Goal: Task Accomplishment & Management: Use online tool/utility

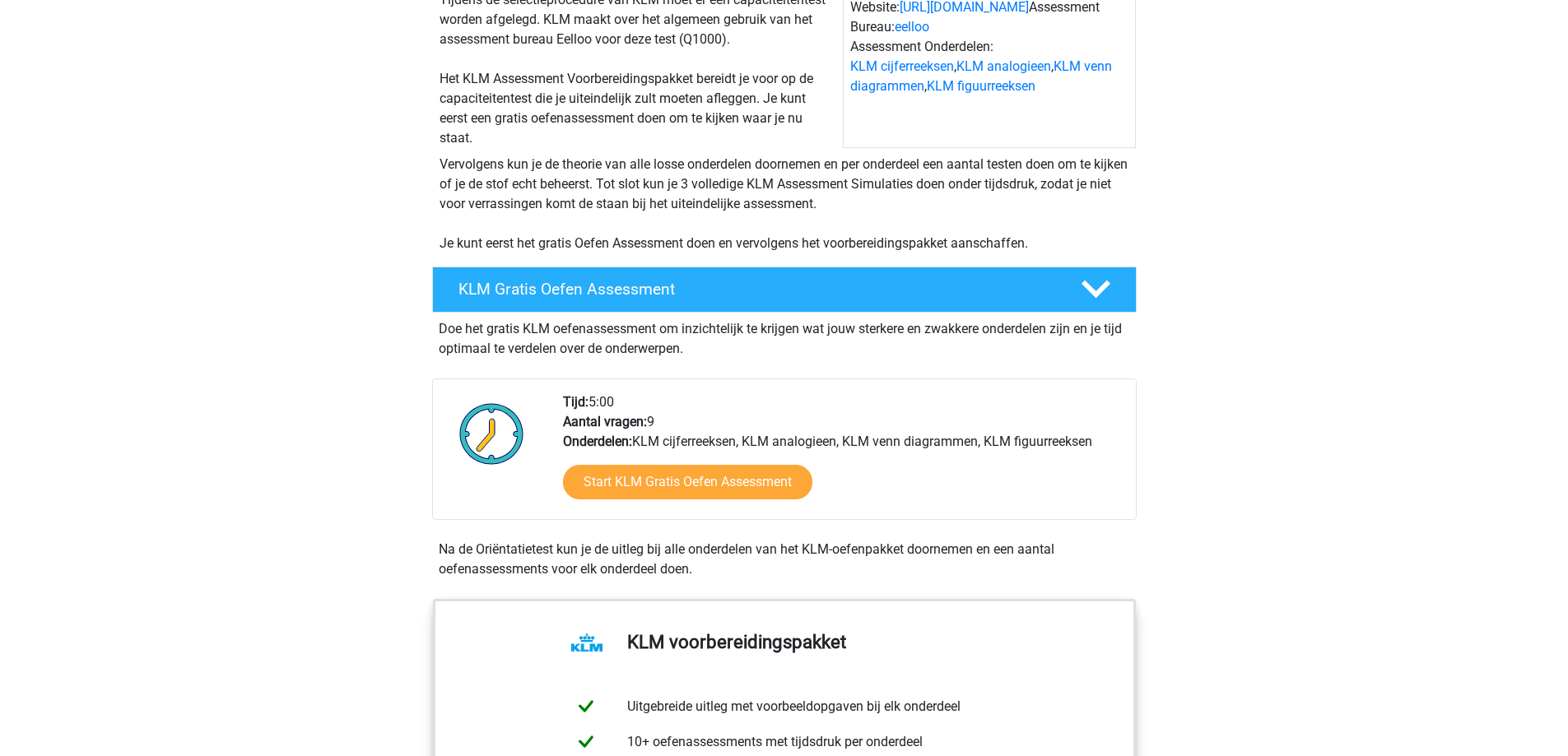
scroll to position [247, 0]
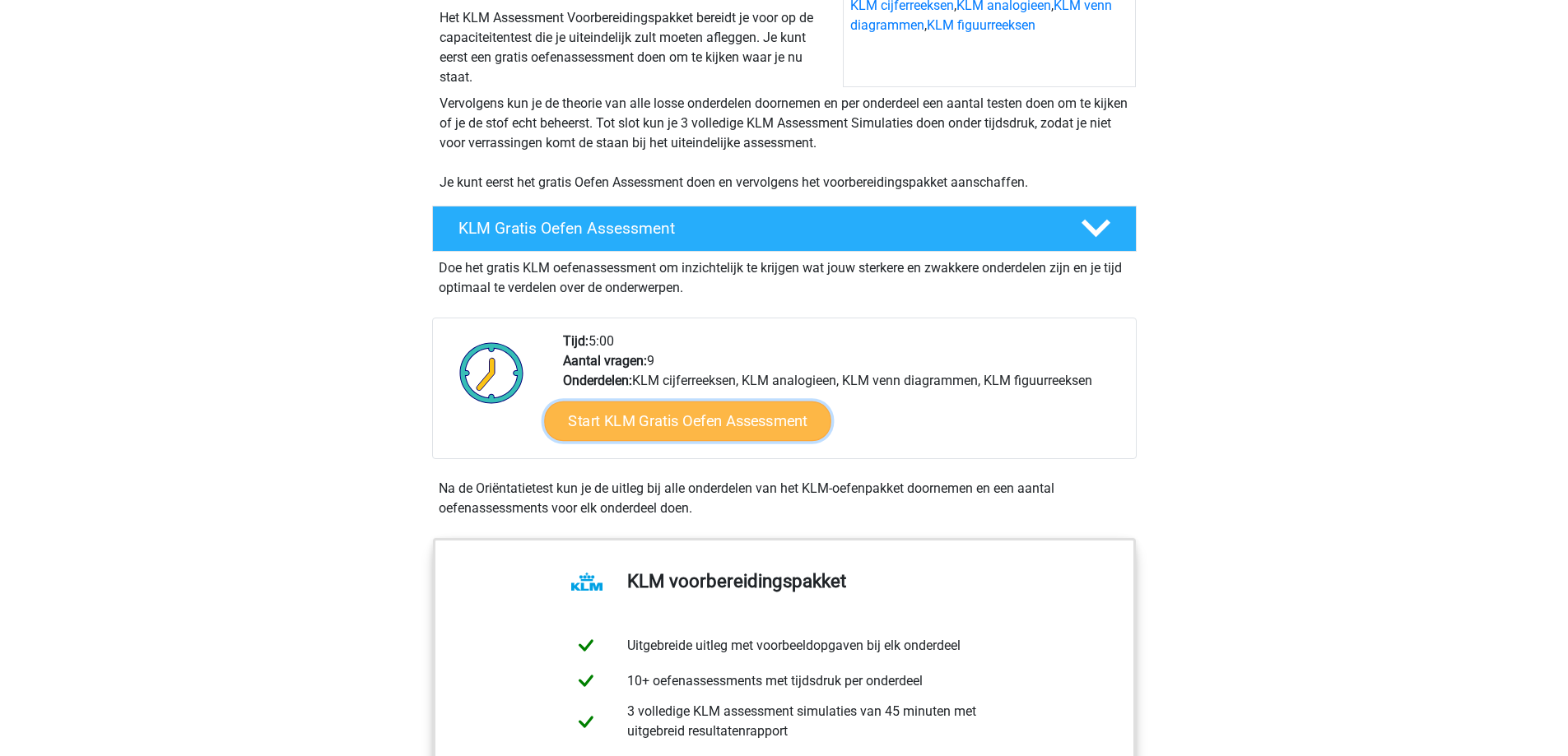
click at [733, 422] on link "Start KLM Gratis Oefen Assessment" at bounding box center [687, 421] width 287 height 40
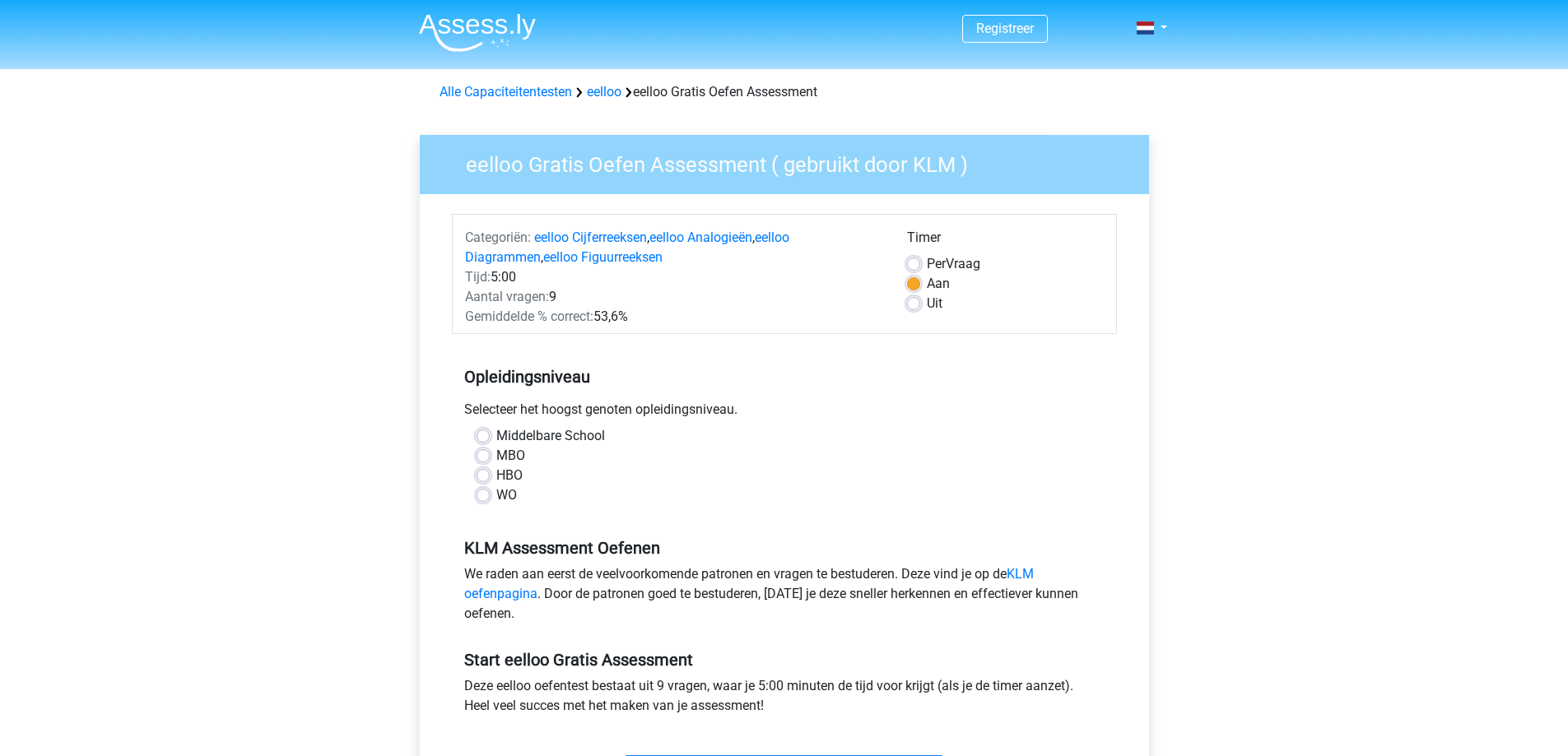
click at [496, 494] on label "WO" at bounding box center [506, 495] width 21 height 20
click at [484, 494] on input "WO" at bounding box center [483, 493] width 13 height 16
radio input "true"
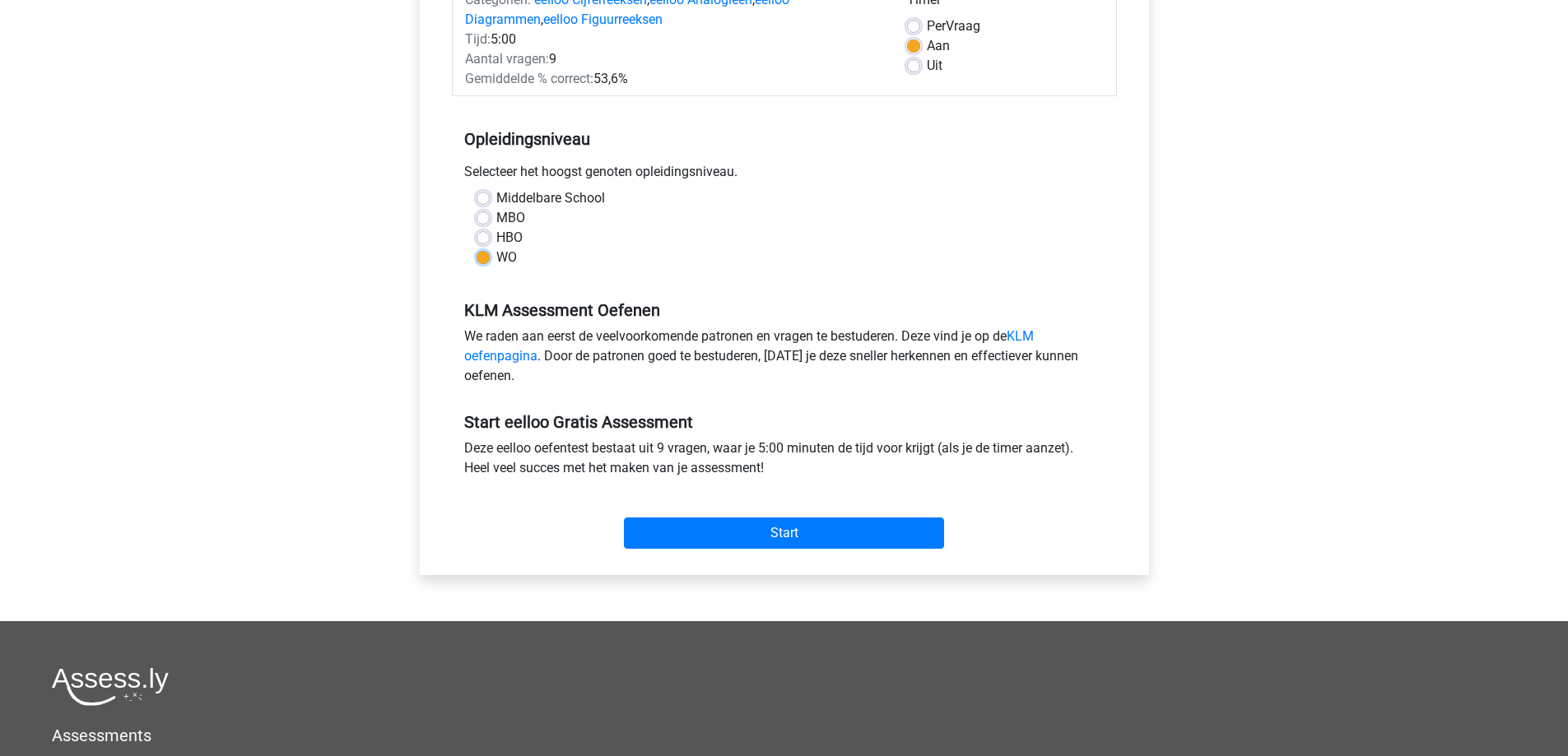
scroll to position [247, 0]
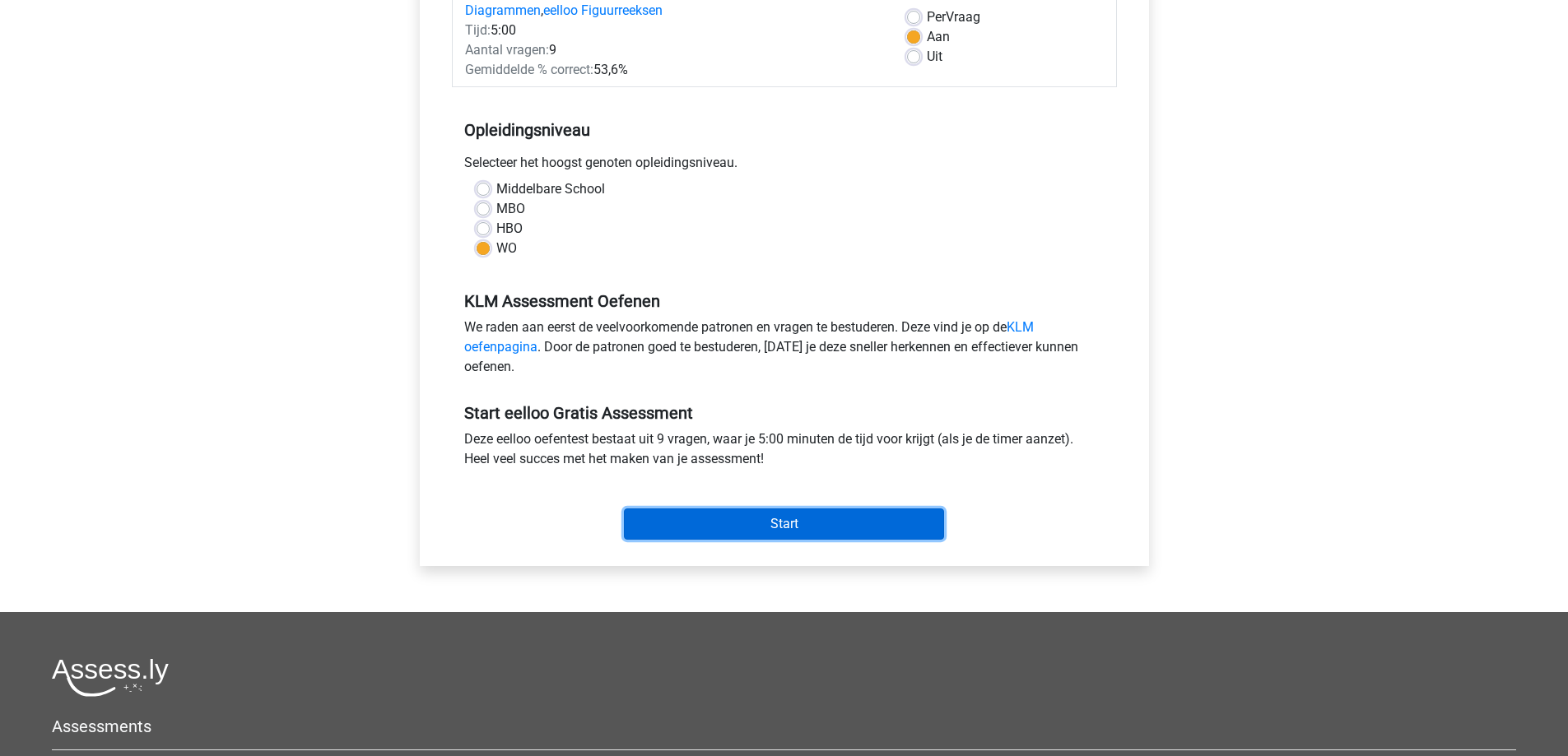
click at [704, 522] on input "Start" at bounding box center [784, 524] width 321 height 31
click at [690, 524] on input "Start" at bounding box center [784, 524] width 321 height 31
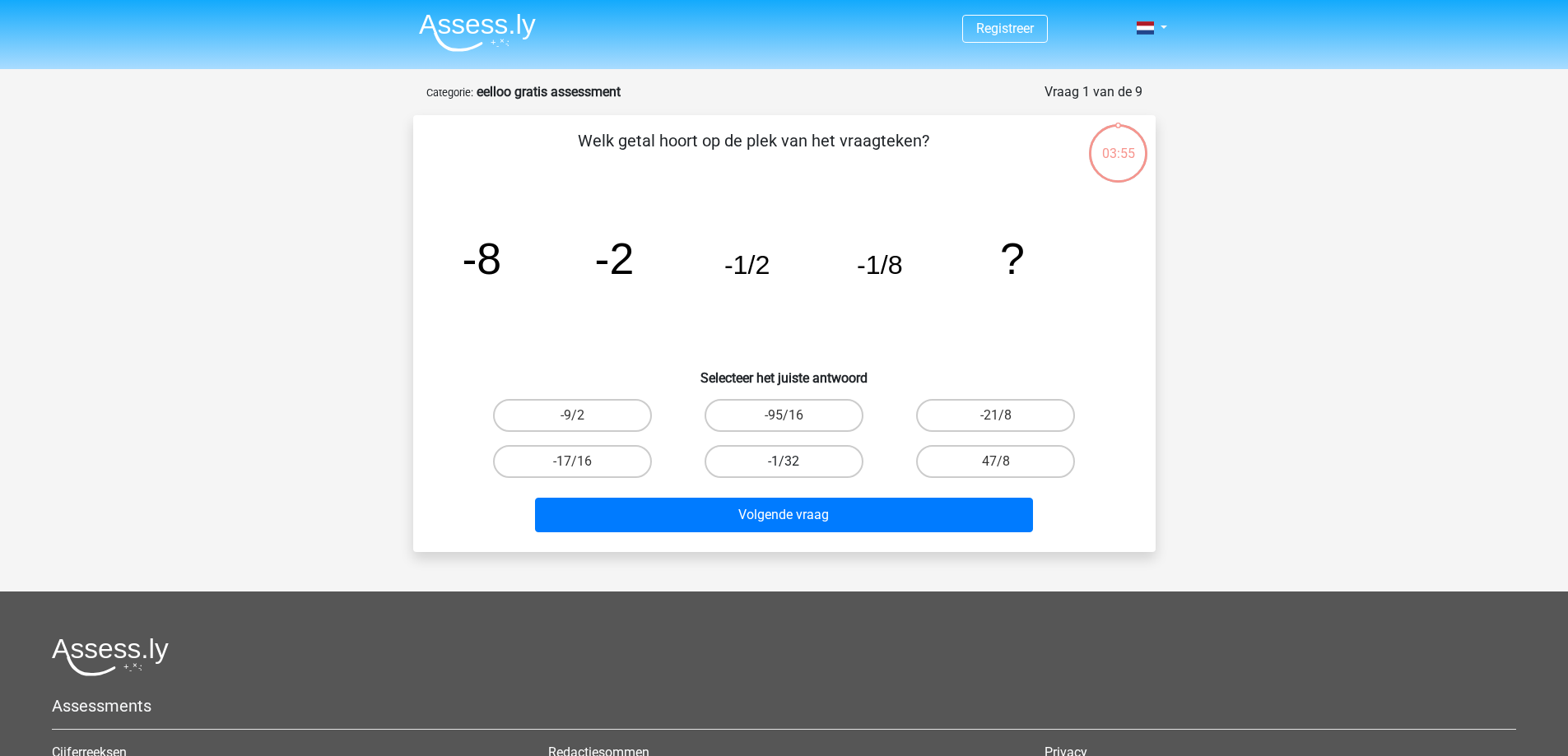
click at [765, 465] on label "-1/32" at bounding box center [784, 461] width 159 height 33
click at [784, 465] on input "-1/32" at bounding box center [789, 466] width 11 height 11
radio input "true"
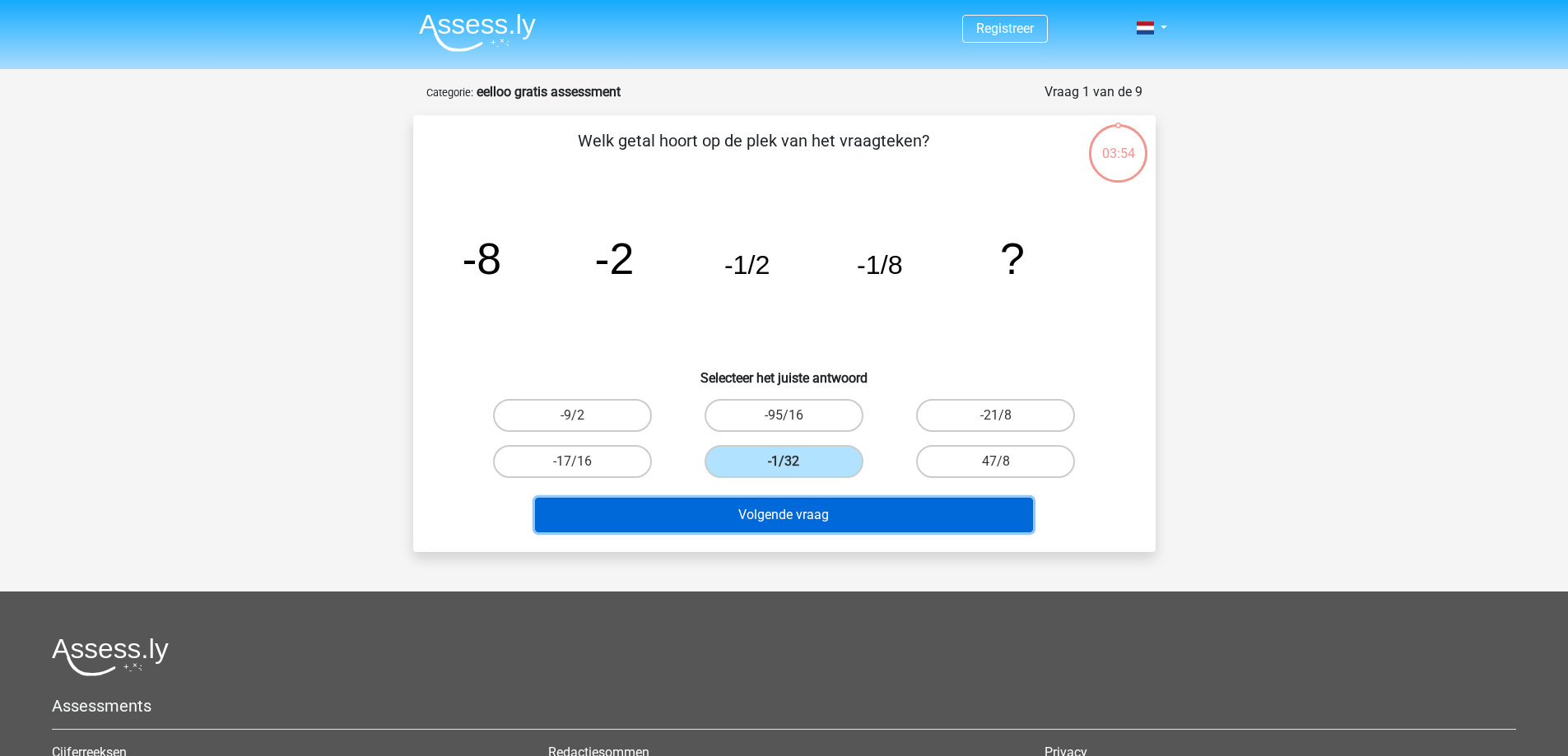
click at [778, 514] on button "Volgende vraag" at bounding box center [784, 515] width 498 height 35
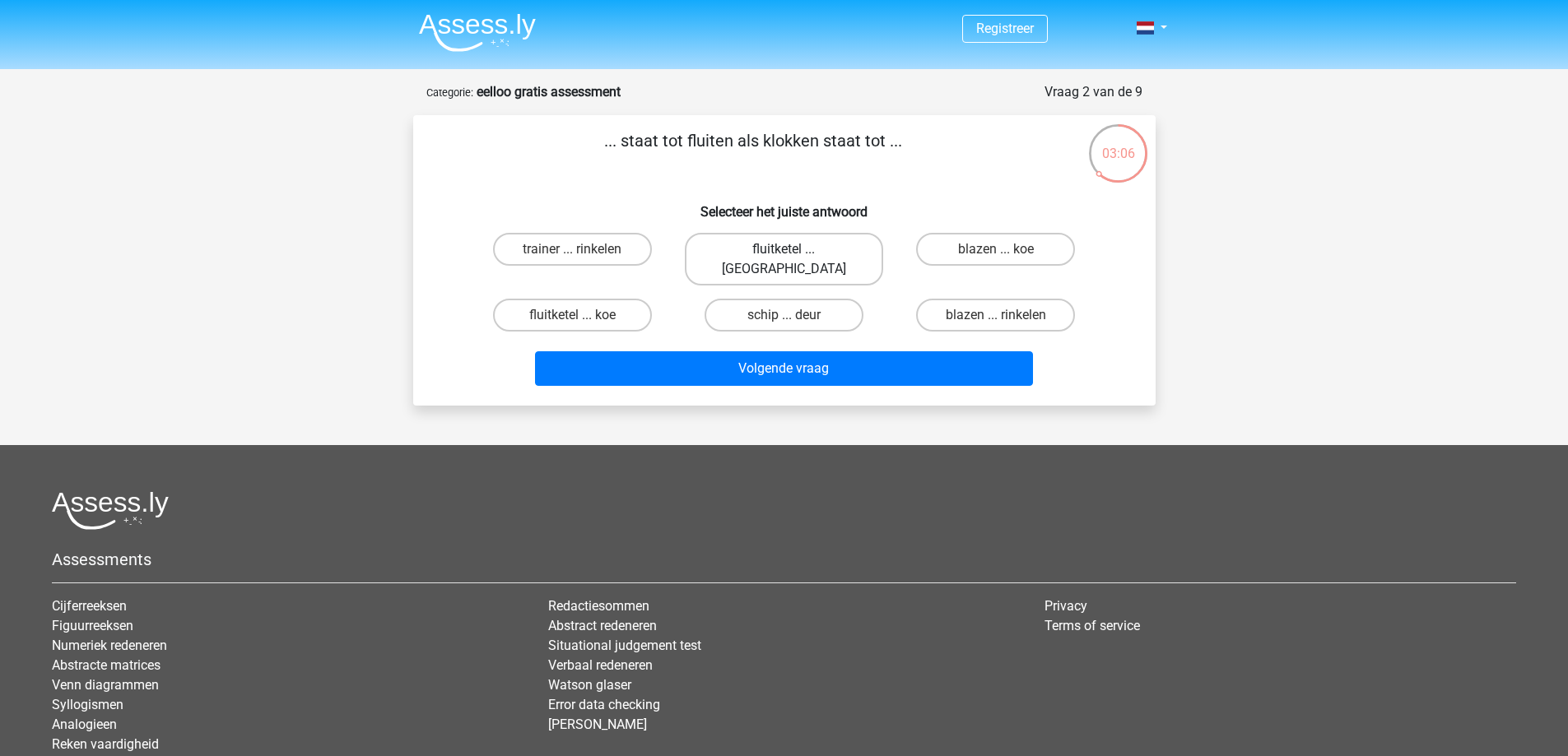
click at [753, 251] on label "fluitketel ... luiden" at bounding box center [784, 259] width 199 height 53
click at [784, 251] on input "fluitketel ... luiden" at bounding box center [789, 254] width 11 height 11
radio input "true"
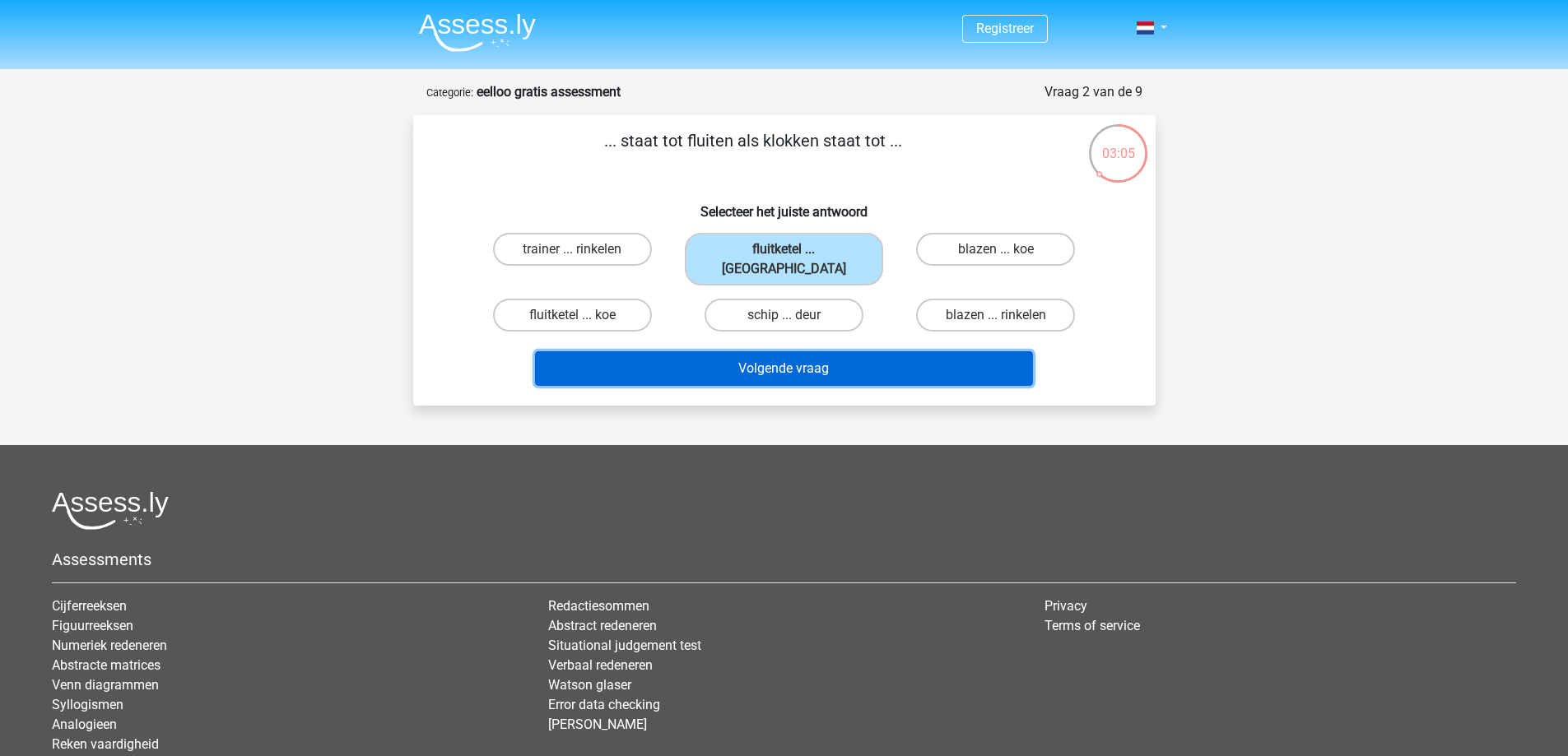
click at [739, 352] on button "Volgende vraag" at bounding box center [784, 369] width 498 height 35
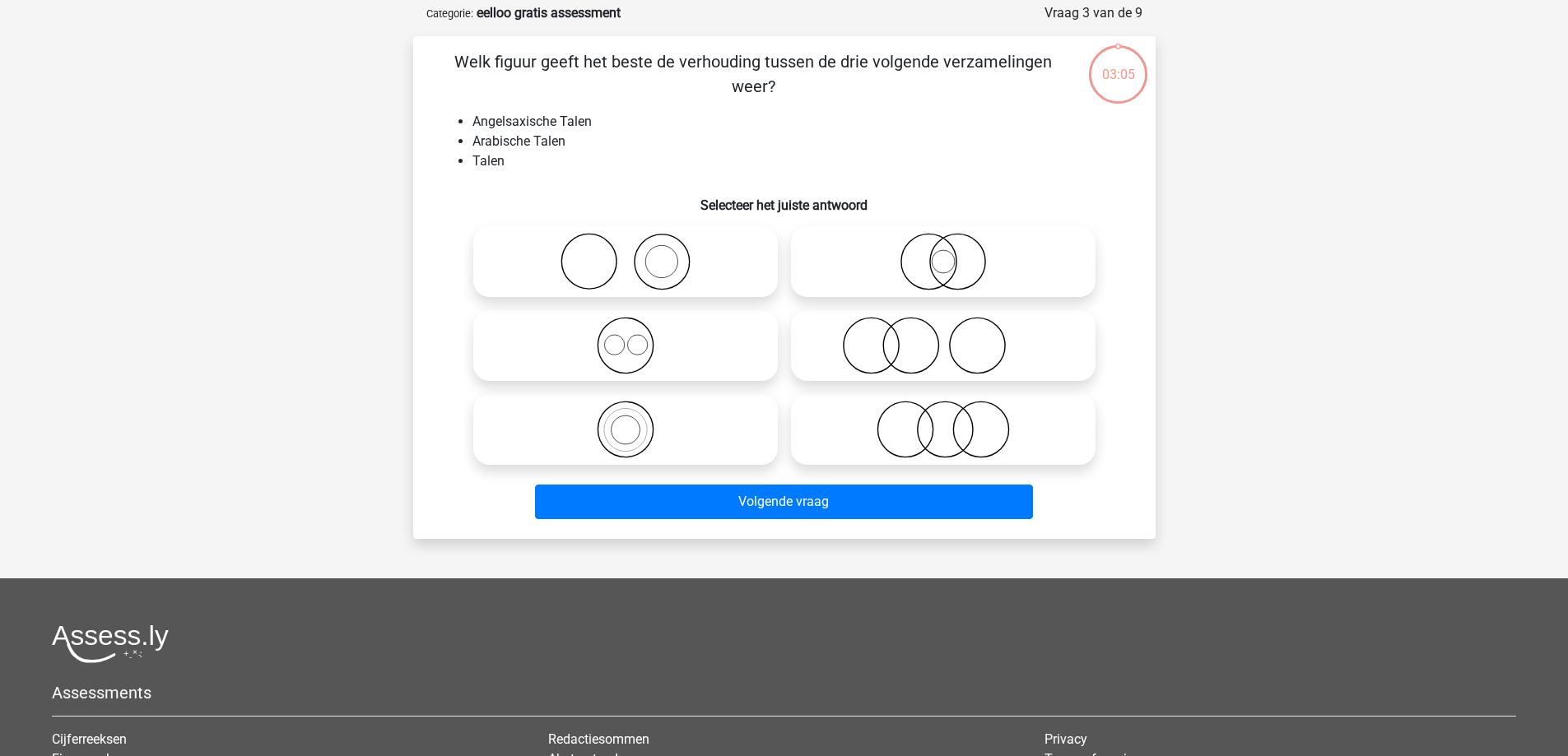
scroll to position [82, 0]
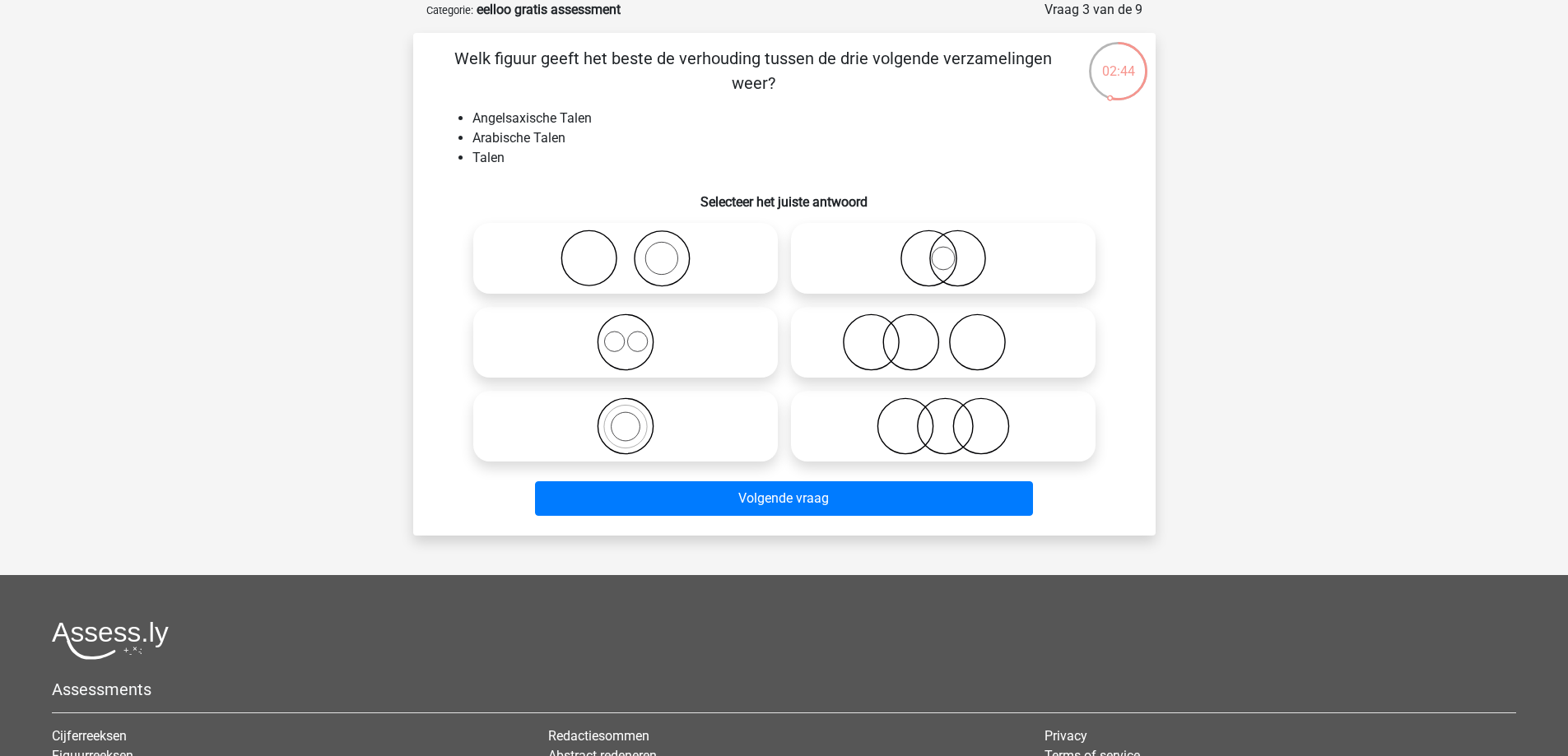
click at [672, 350] on icon at bounding box center [625, 343] width 292 height 58
click at [636, 334] on input "radio" at bounding box center [630, 329] width 11 height 11
radio input "true"
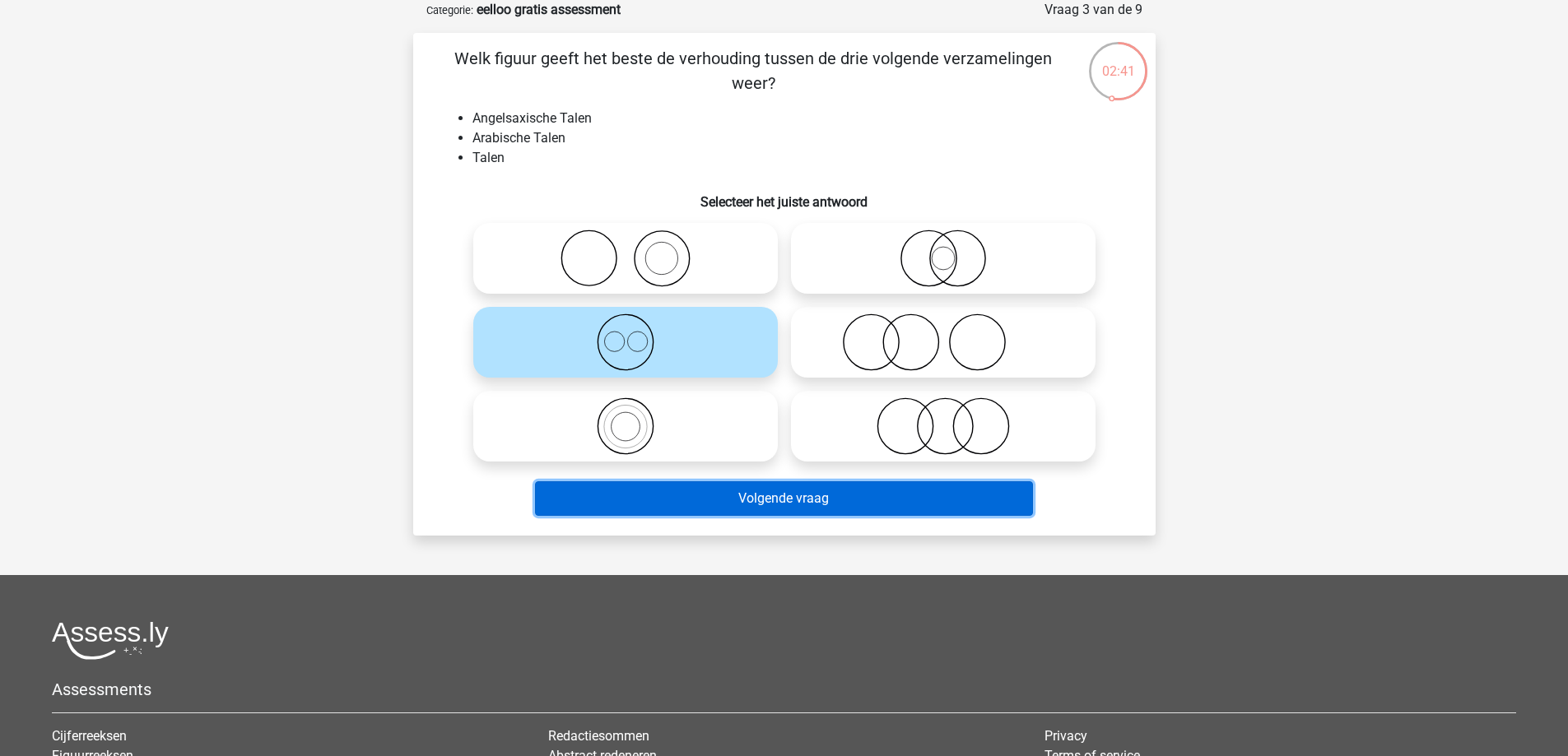
click at [727, 505] on button "Volgende vraag" at bounding box center [784, 498] width 498 height 35
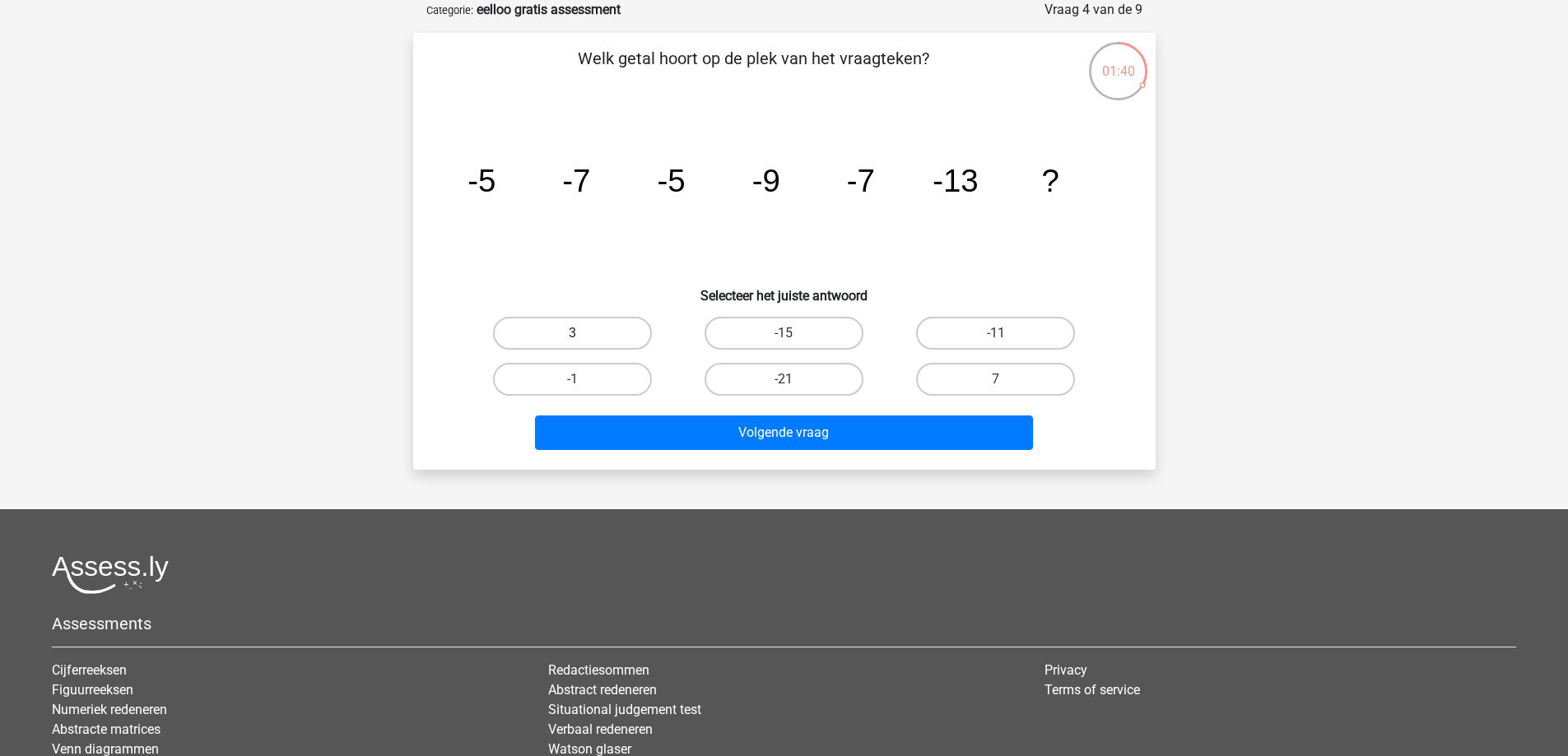
click at [562, 340] on label "3" at bounding box center [572, 334] width 159 height 33
click at [572, 340] on input "3" at bounding box center [577, 338] width 11 height 11
radio input "true"
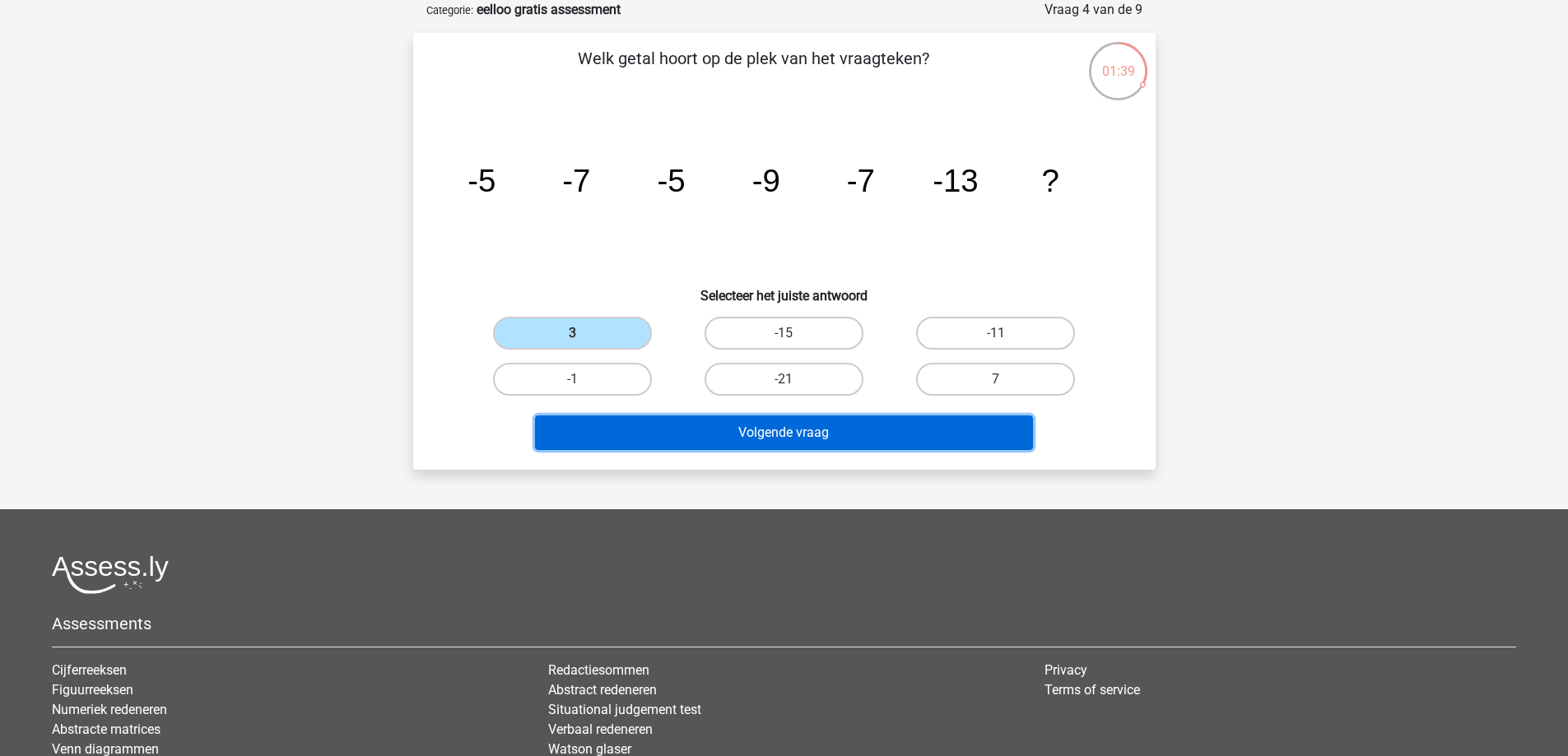
click at [653, 440] on button "Volgende vraag" at bounding box center [784, 433] width 498 height 35
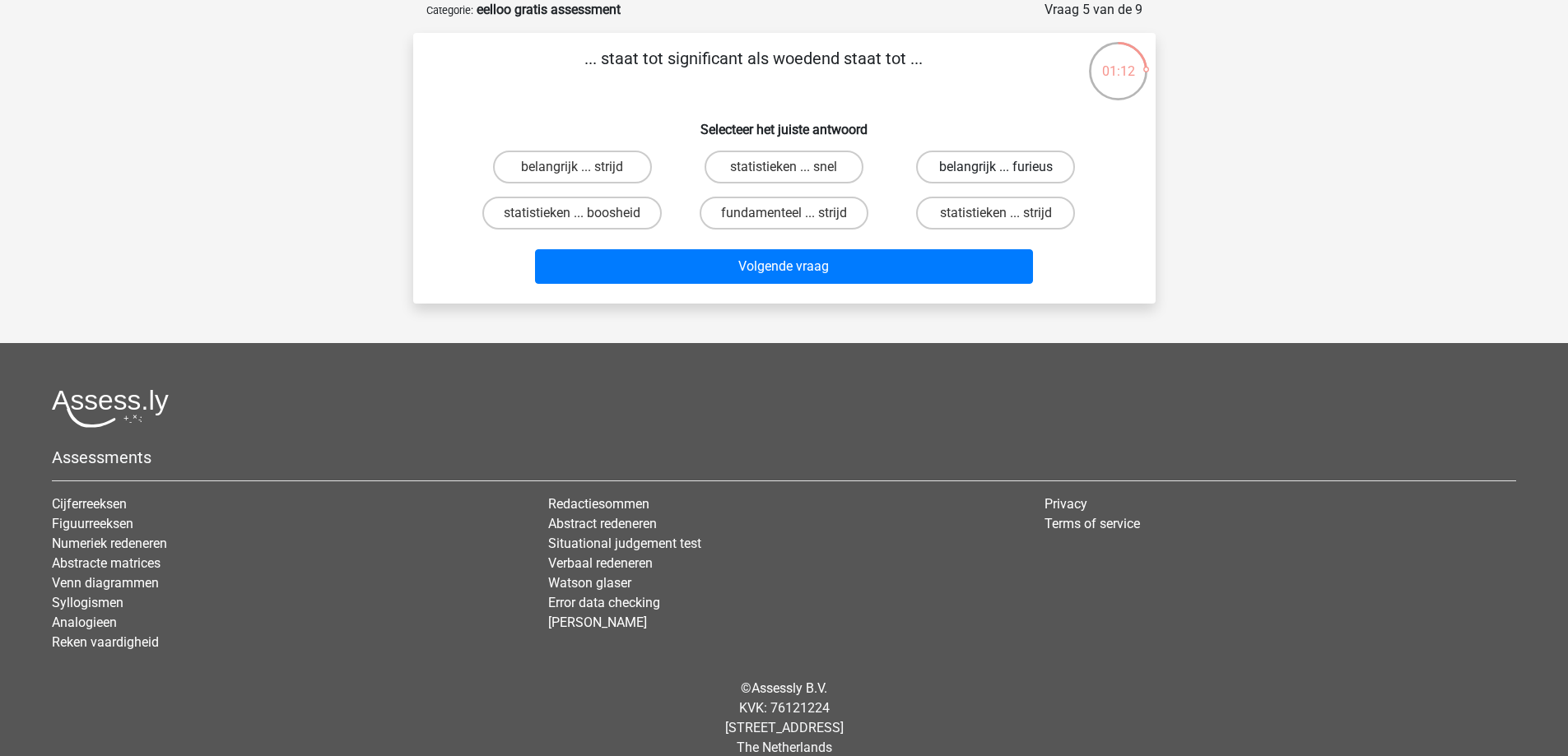
click at [950, 166] on label "belangrijk ... furieus" at bounding box center [995, 167] width 159 height 33
click at [996, 167] on input "belangrijk ... furieus" at bounding box center [1001, 172] width 11 height 11
radio input "true"
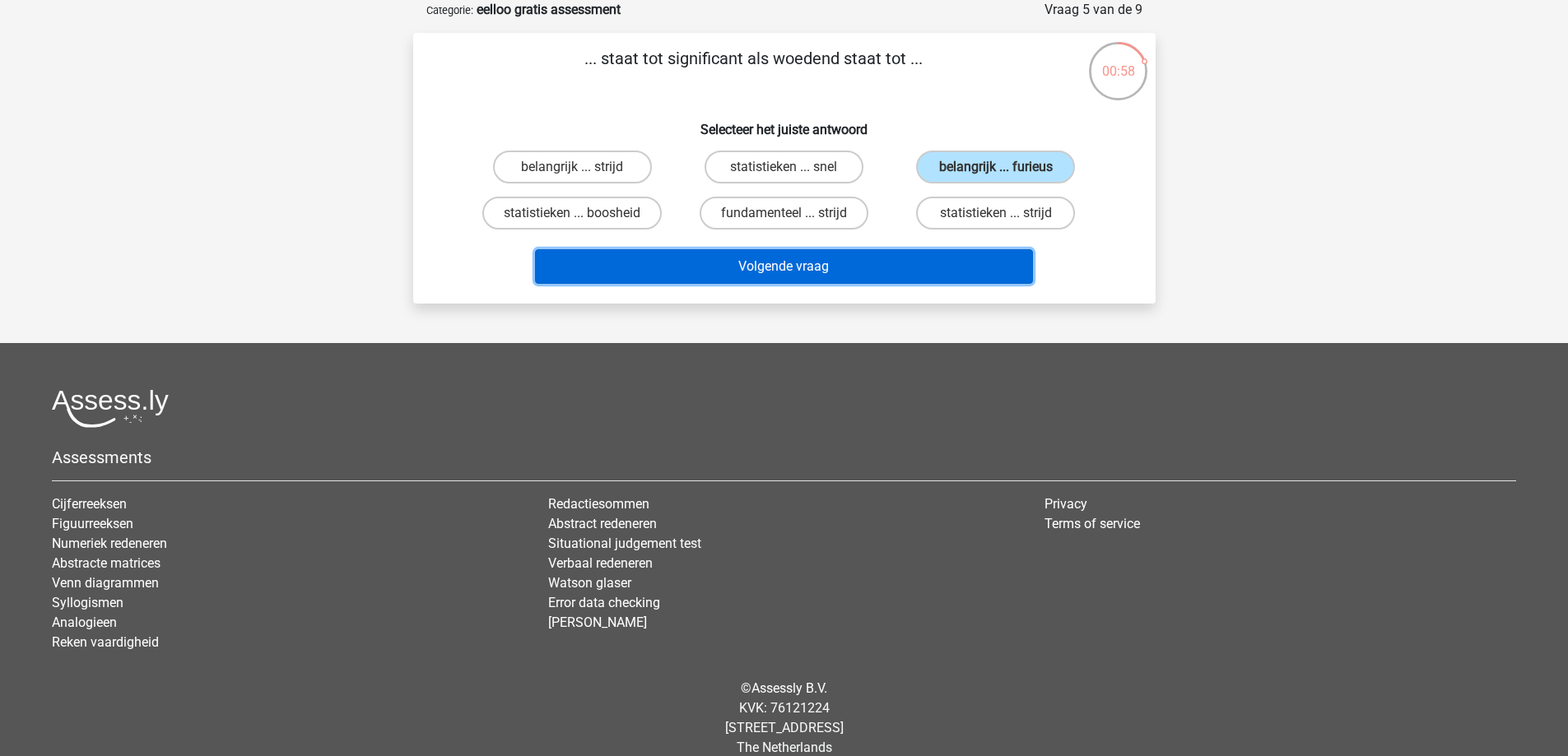
click at [659, 266] on button "Volgende vraag" at bounding box center [784, 267] width 498 height 35
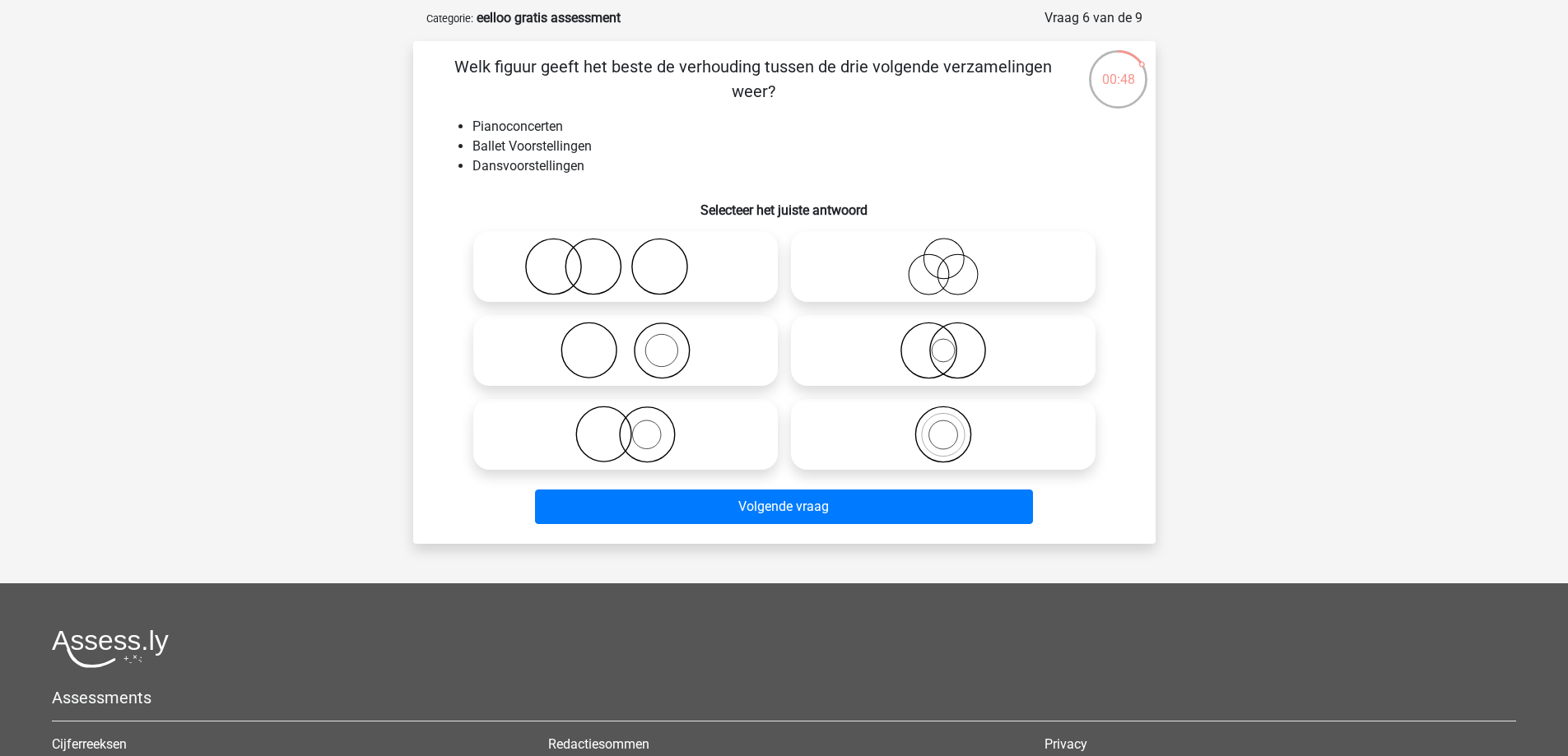
scroll to position [165, 0]
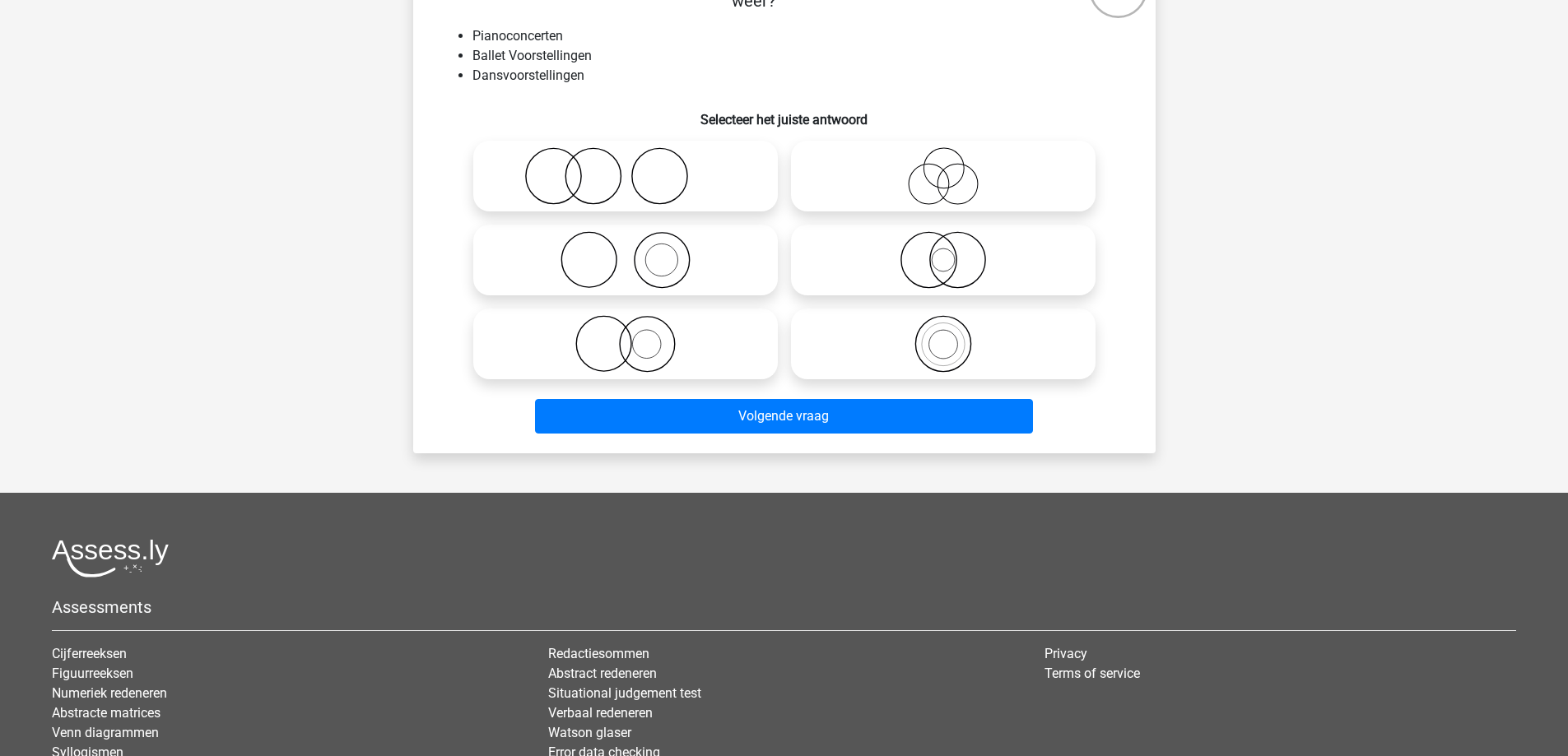
click at [658, 268] on icon at bounding box center [625, 260] width 292 height 58
click at [636, 252] on input "radio" at bounding box center [630, 246] width 11 height 11
radio input "true"
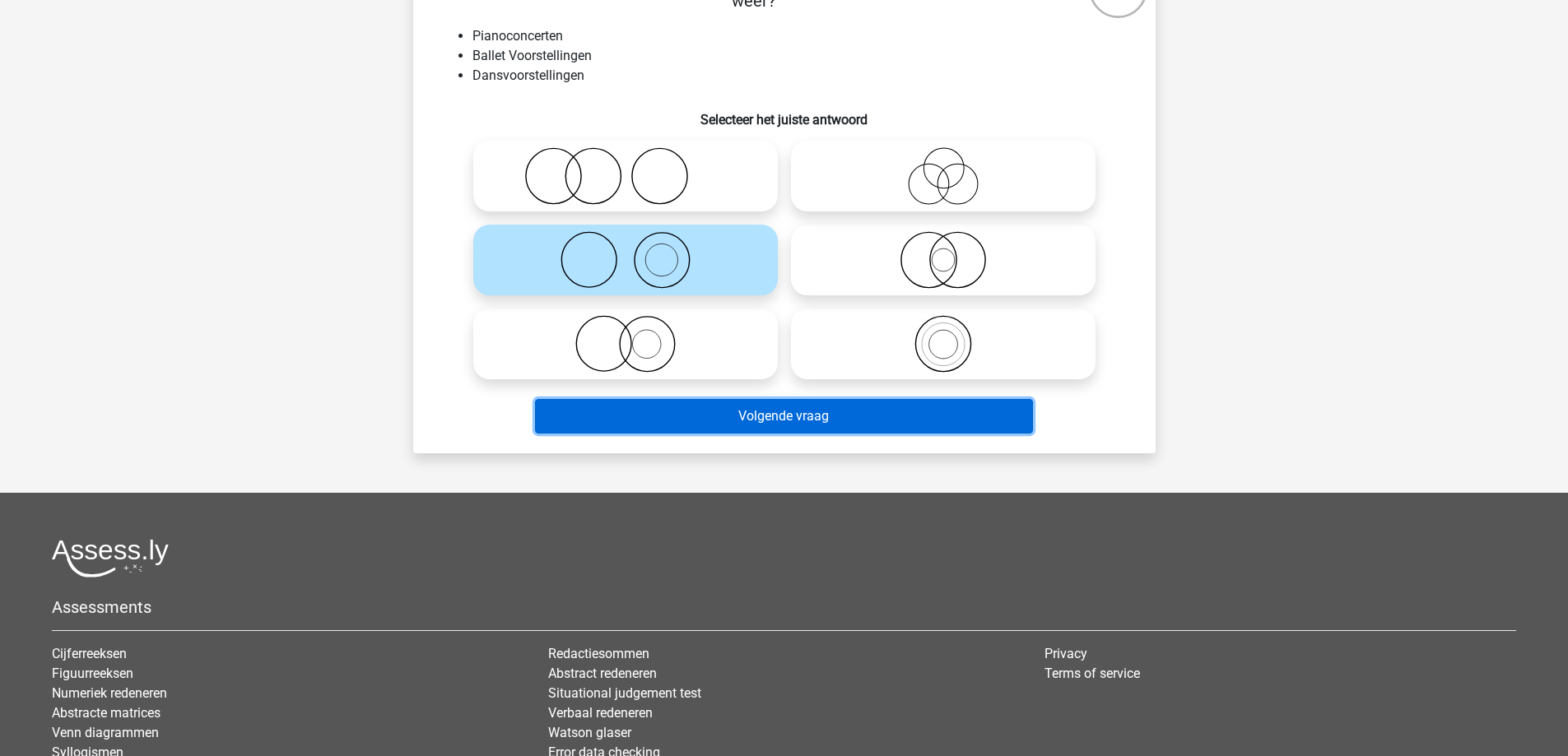
click at [733, 421] on button "Volgende vraag" at bounding box center [784, 417] width 498 height 35
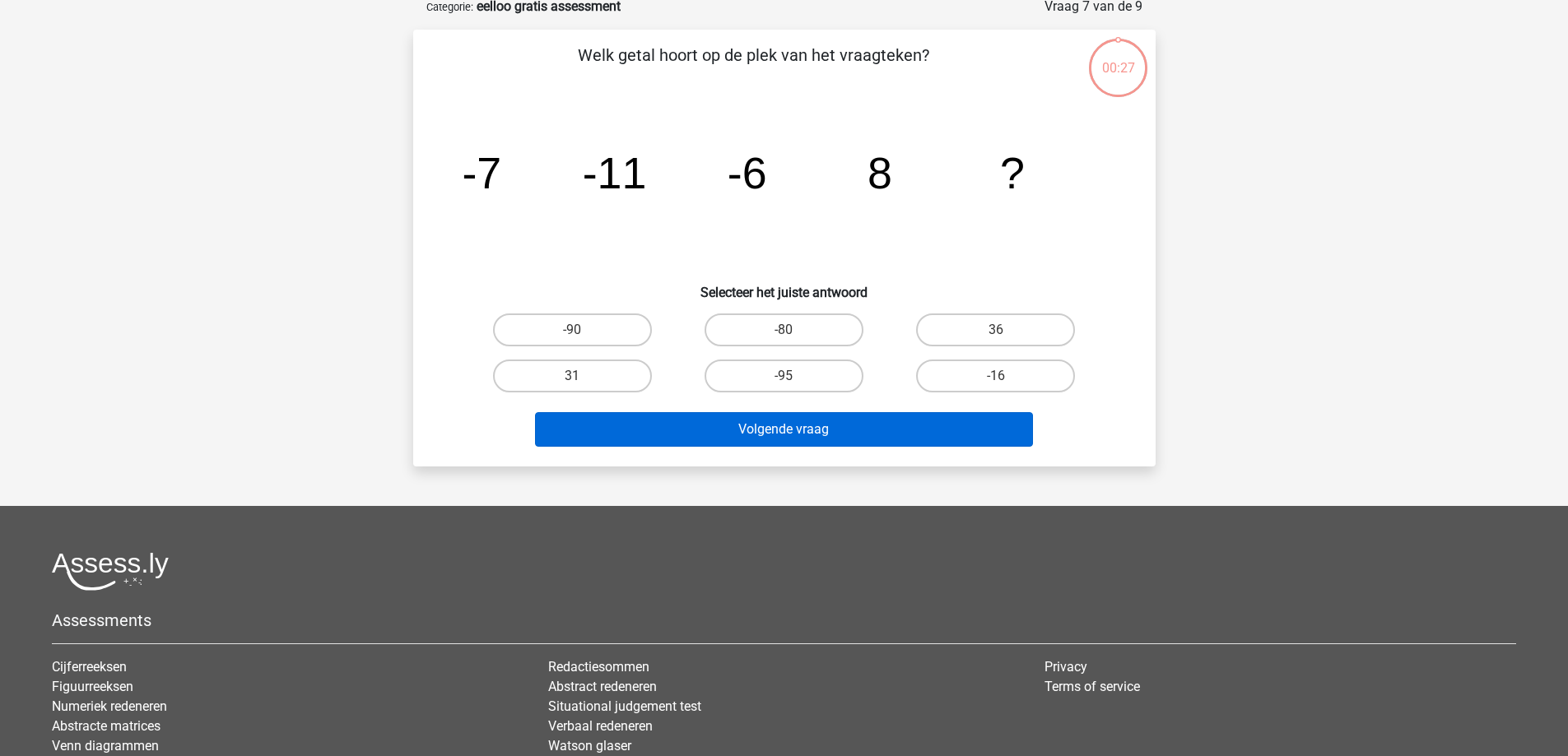
scroll to position [82, 0]
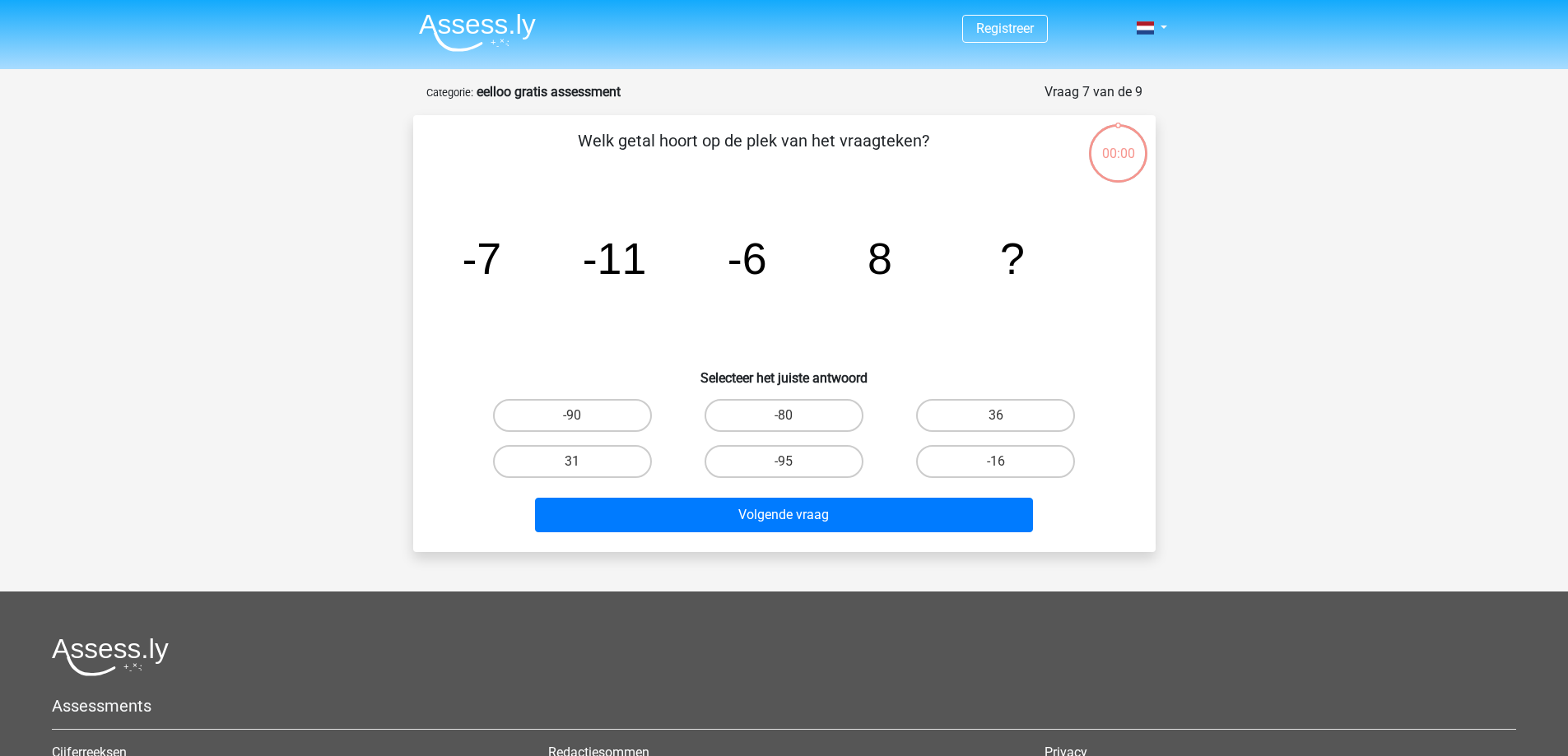
scroll to position [82, 0]
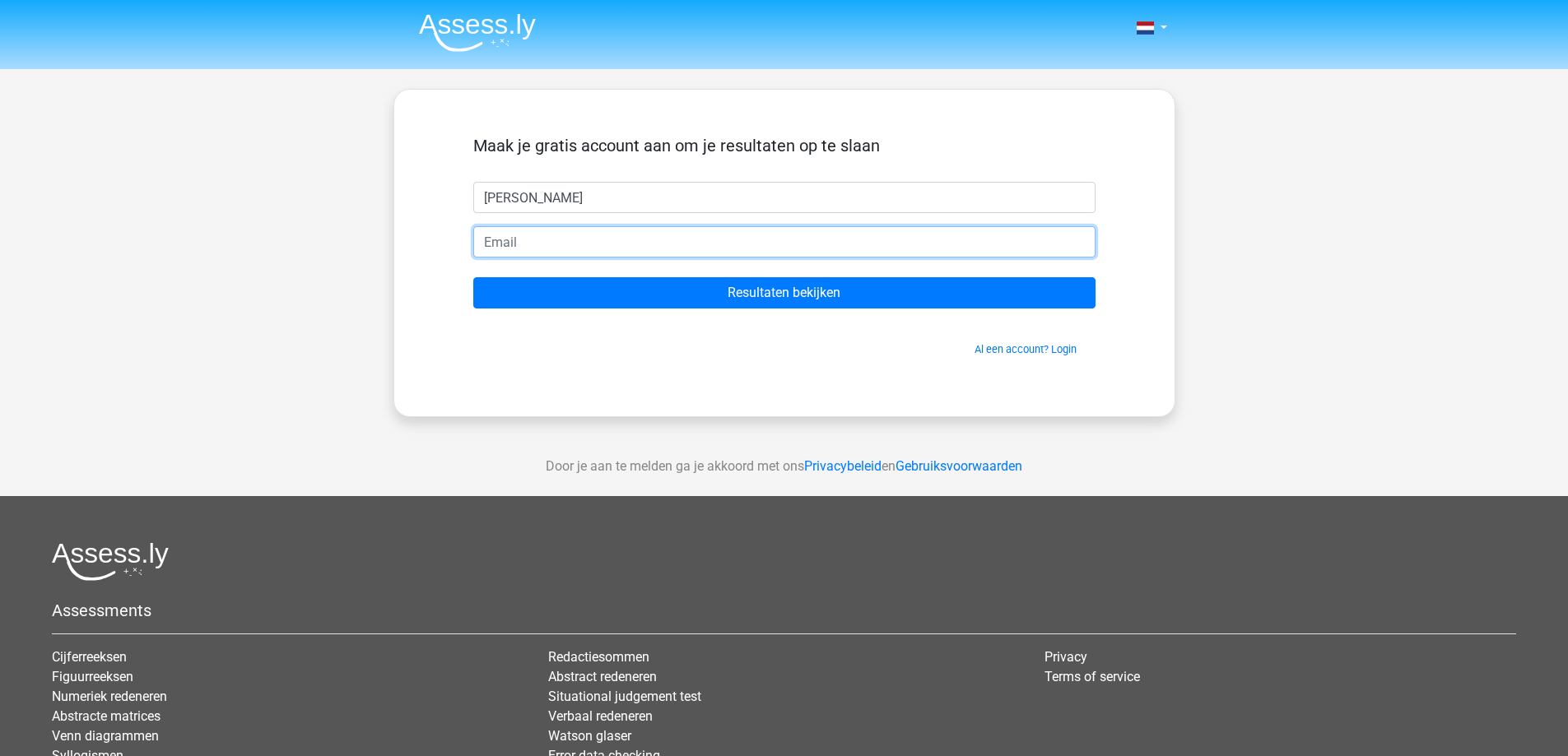
click at [550, 252] on input "email" at bounding box center [784, 242] width 622 height 31
drag, startPoint x: 530, startPoint y: 204, endPoint x: 492, endPoint y: 208, distance: 38.2
click at [492, 208] on input "Terry" at bounding box center [784, 198] width 622 height 31
type input "Ter"
click at [496, 237] on input "email" at bounding box center [784, 242] width 622 height 31
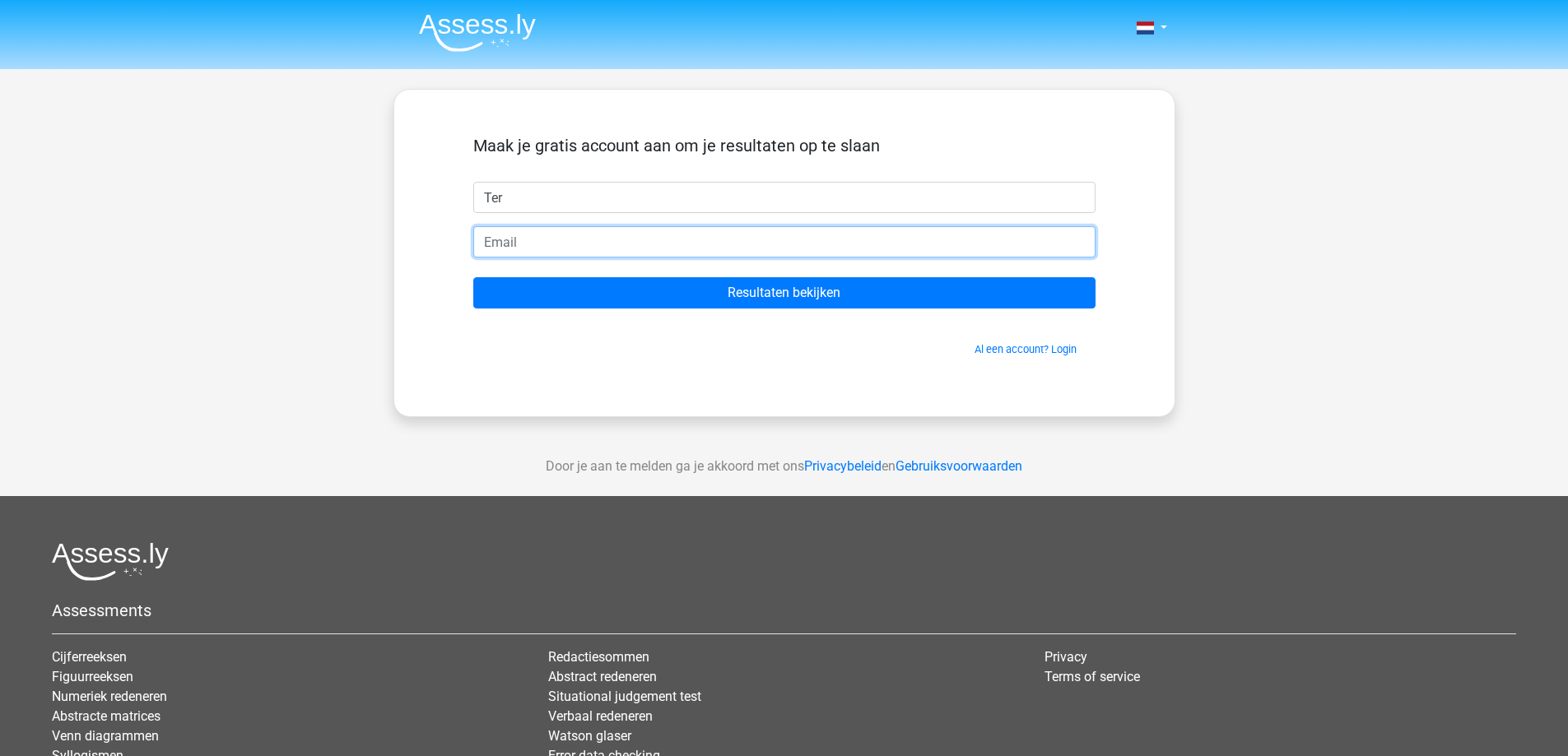
type input "[EMAIL_ADDRESS][DOMAIN_NAME]"
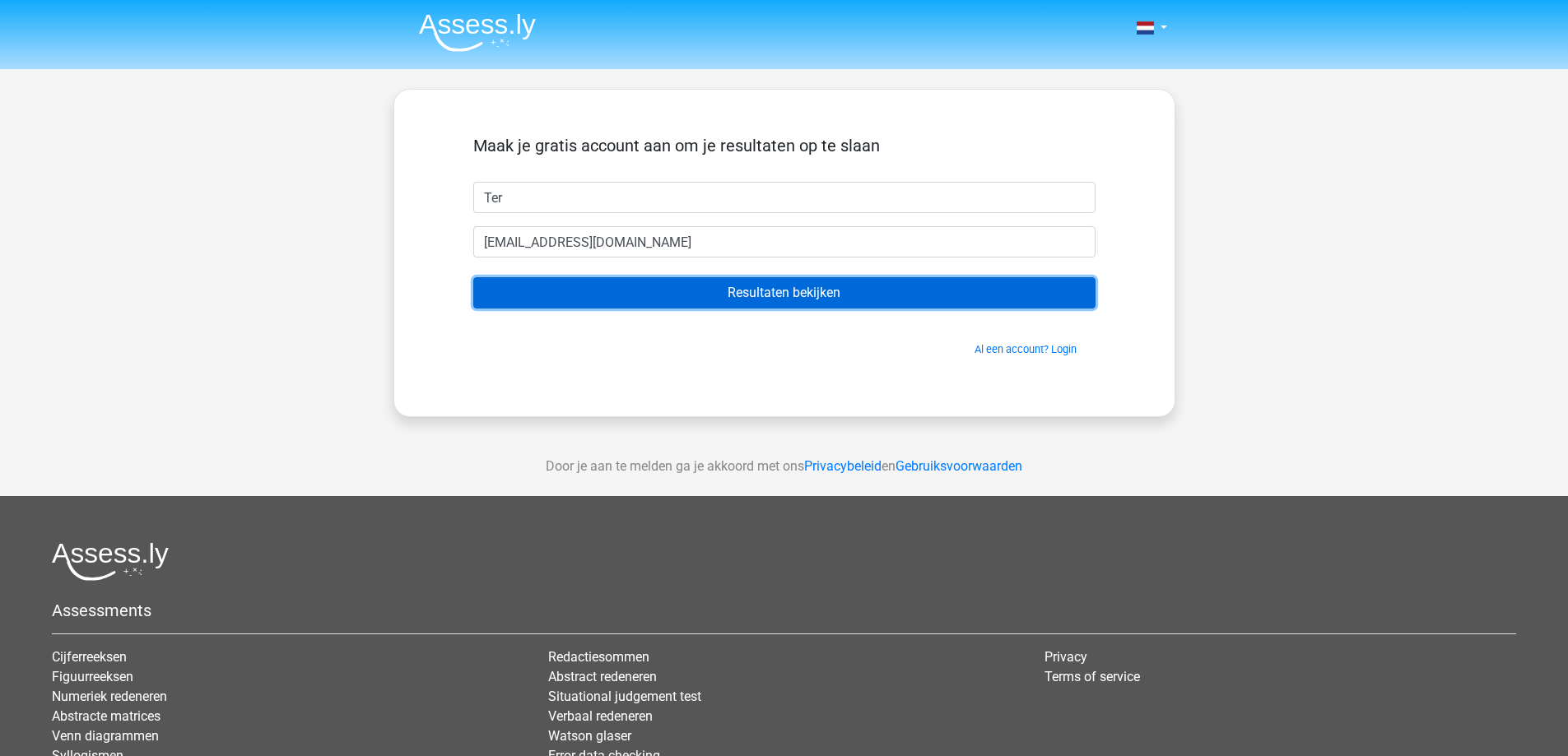
click at [696, 295] on input "Resultaten bekijken" at bounding box center [784, 293] width 622 height 31
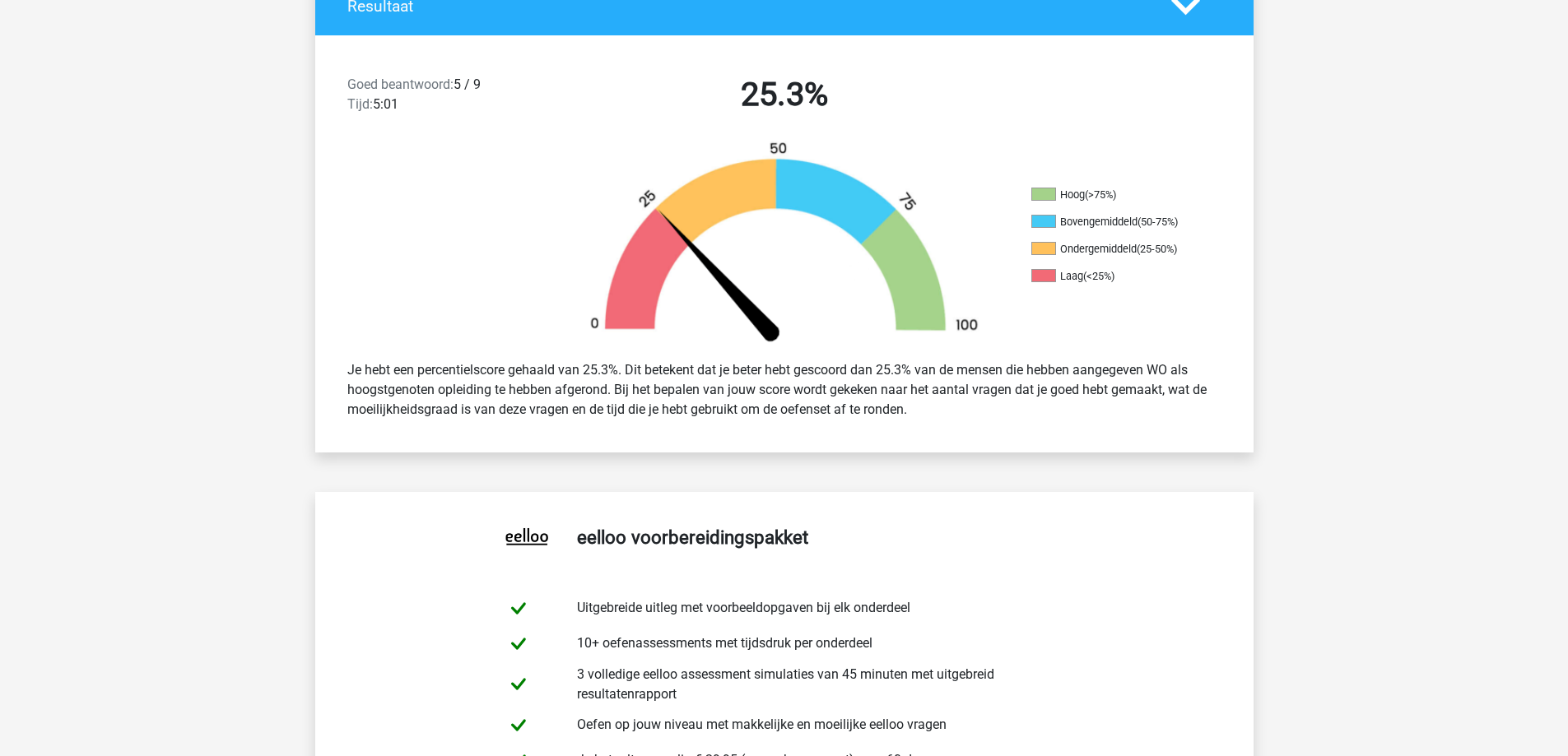
scroll to position [82, 0]
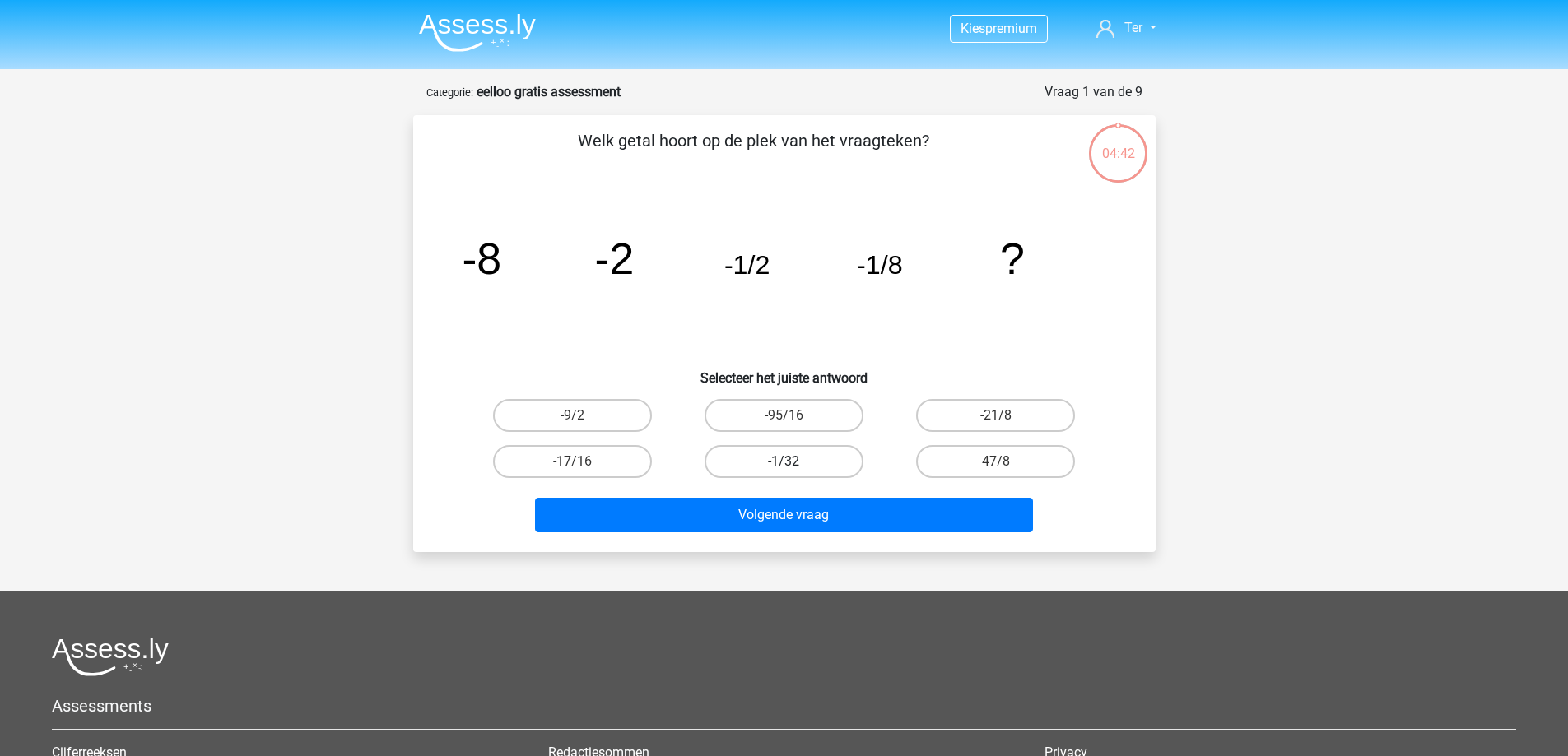
click at [735, 464] on label "-1/32" at bounding box center [784, 461] width 159 height 33
click at [784, 464] on input "-1/32" at bounding box center [789, 466] width 11 height 11
radio input "true"
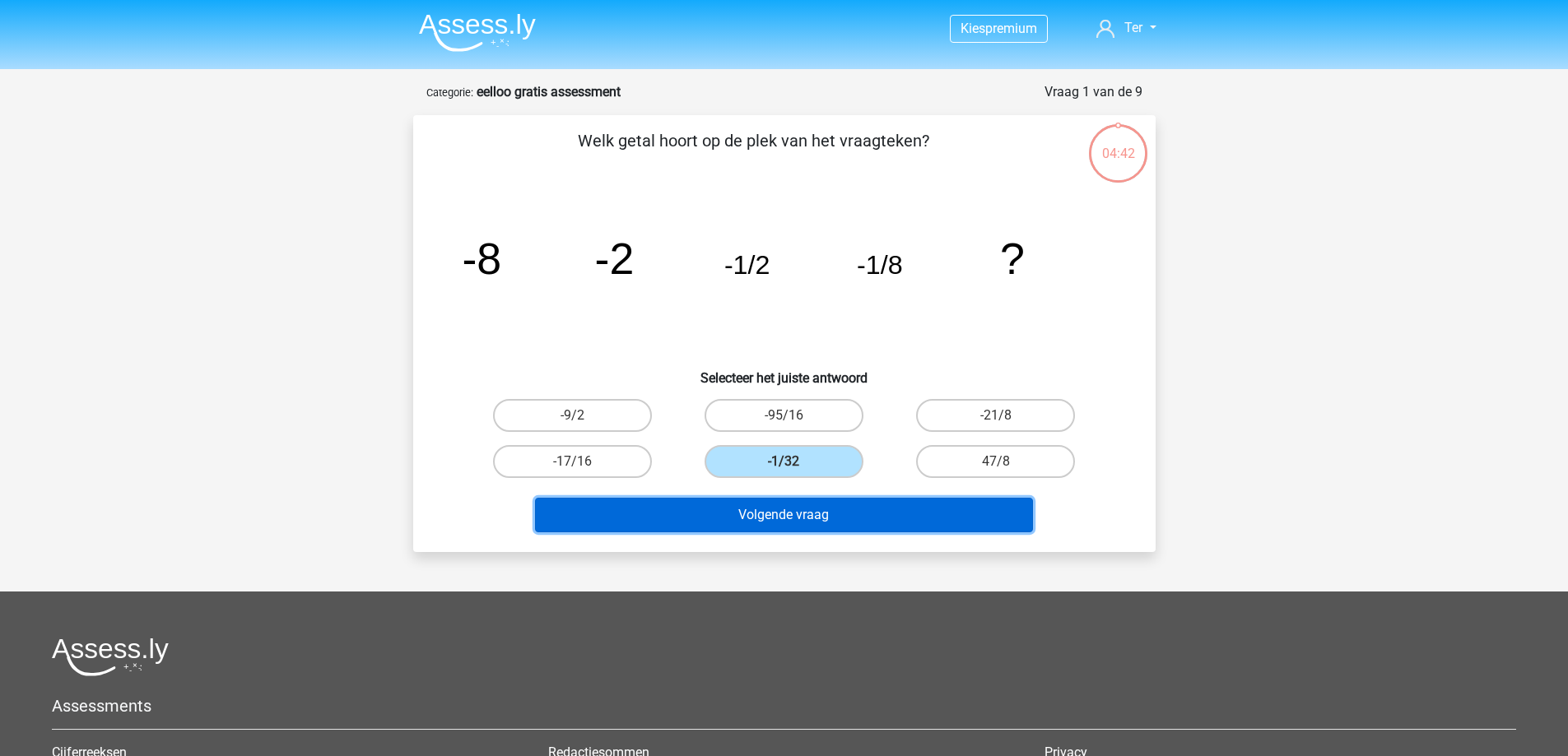
click at [732, 521] on button "Volgende vraag" at bounding box center [784, 515] width 498 height 35
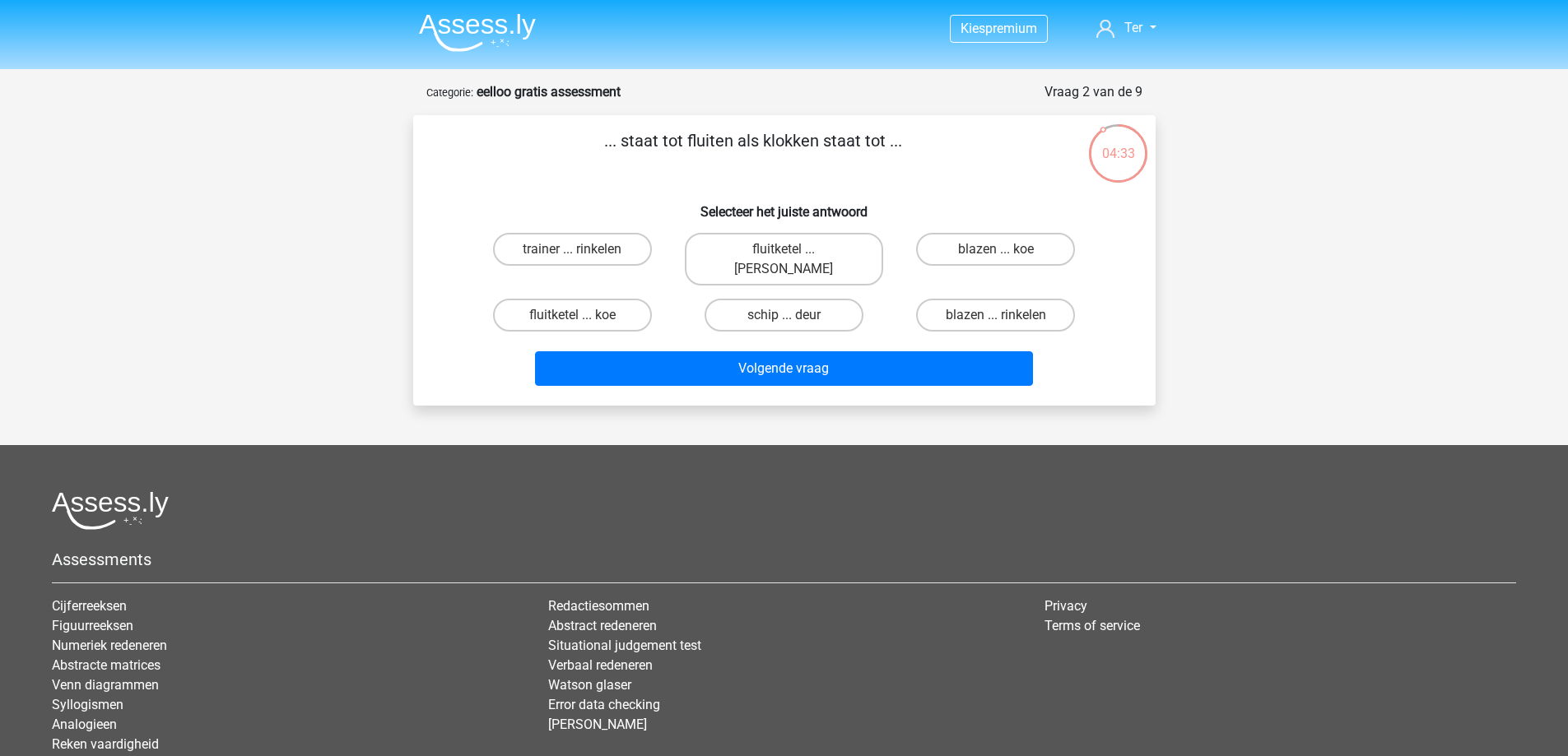
click at [794, 254] on input "fluitketel ... luiden" at bounding box center [789, 254] width 11 height 11
radio input "true"
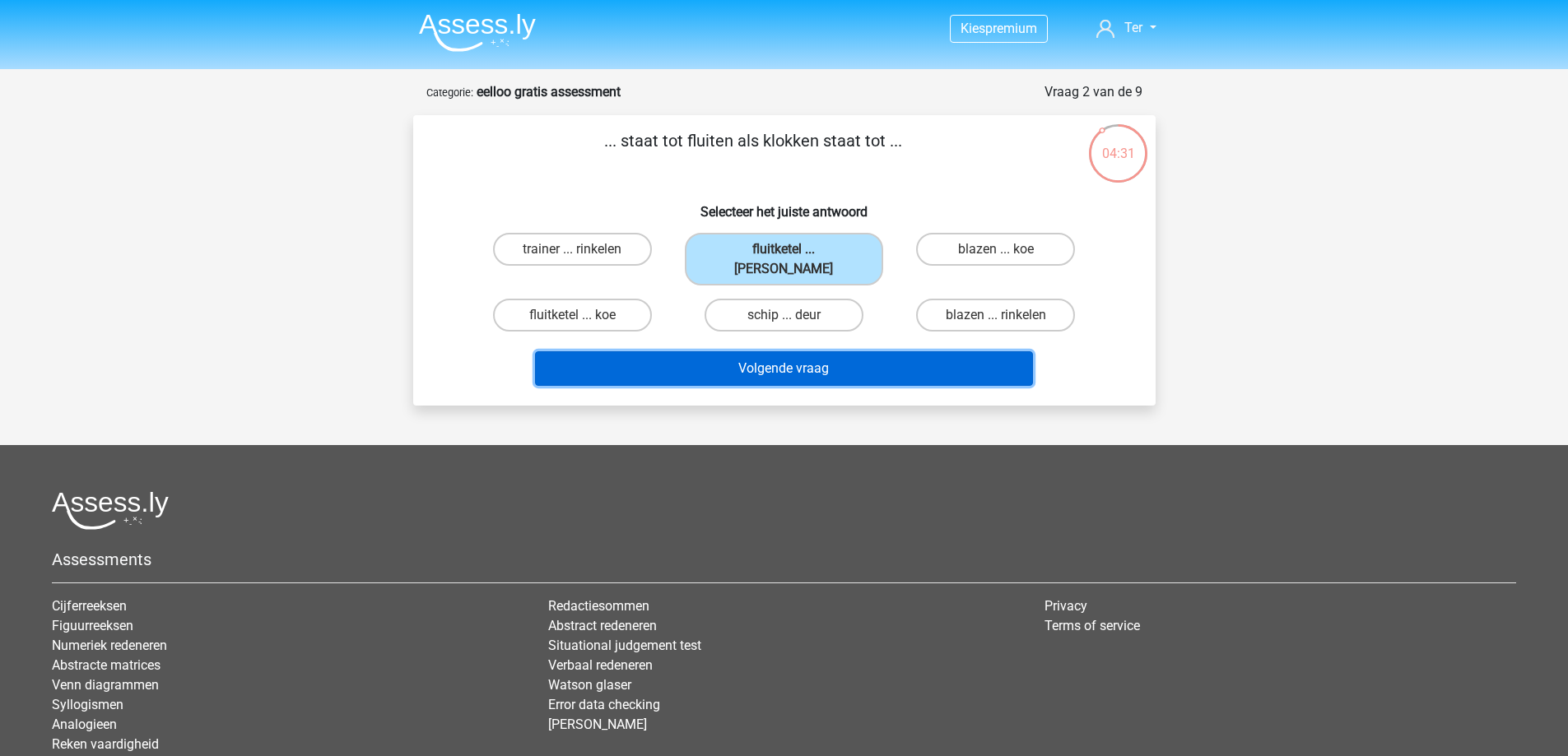
click at [775, 354] on button "Volgende vraag" at bounding box center [784, 369] width 498 height 35
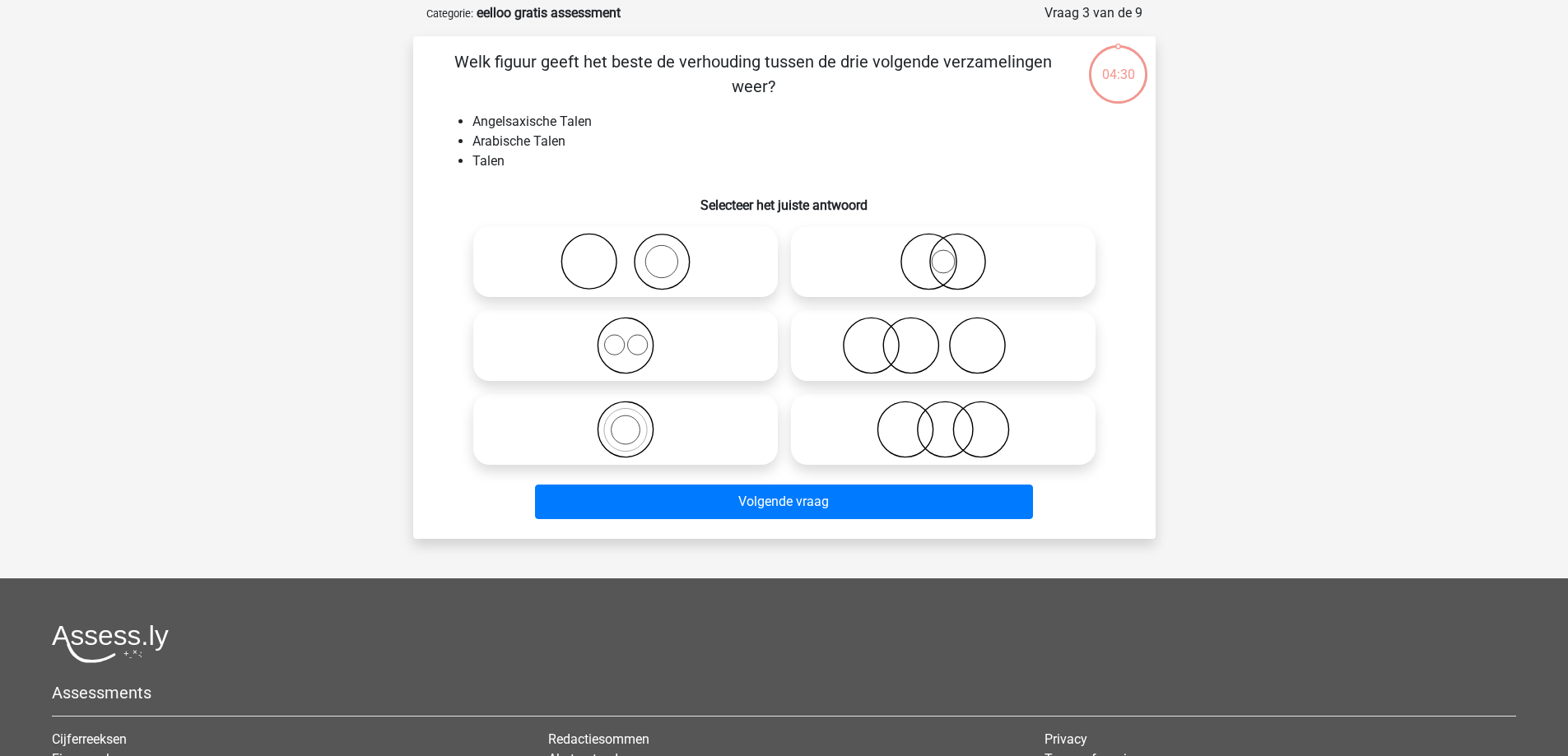
scroll to position [82, 0]
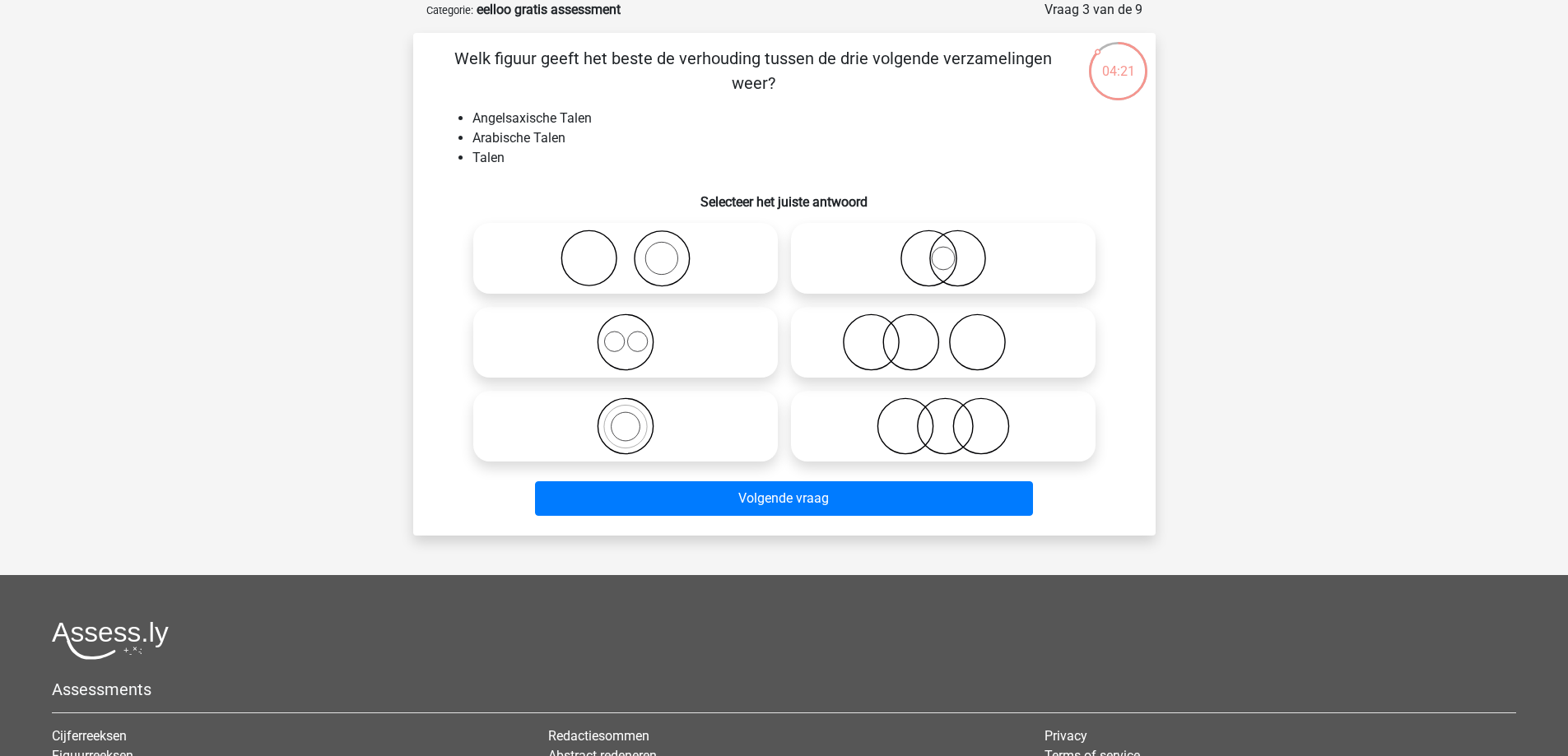
click at [640, 349] on icon at bounding box center [625, 343] width 292 height 58
click at [636, 334] on input "radio" at bounding box center [630, 329] width 11 height 11
radio input "true"
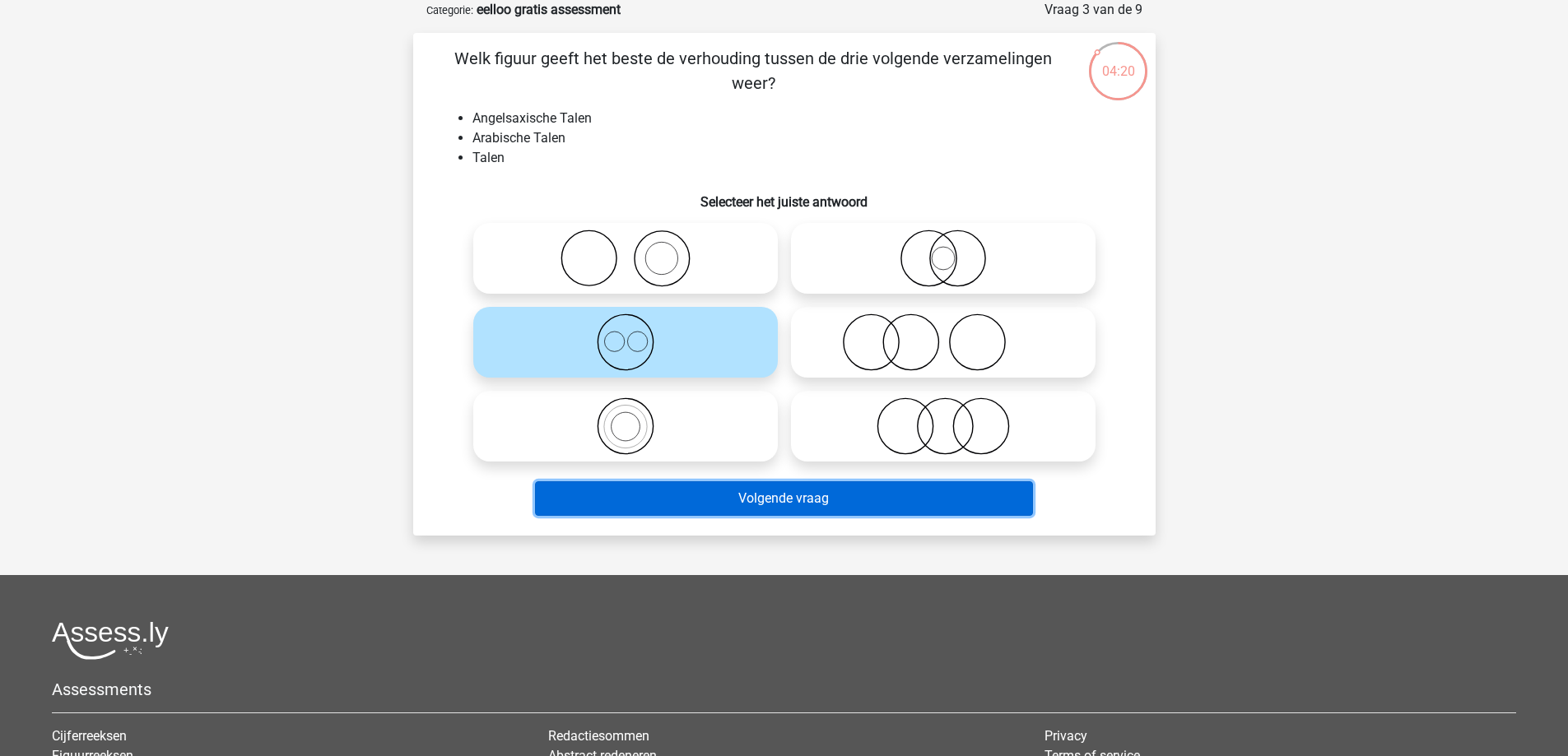
click at [762, 511] on button "Volgende vraag" at bounding box center [784, 498] width 498 height 35
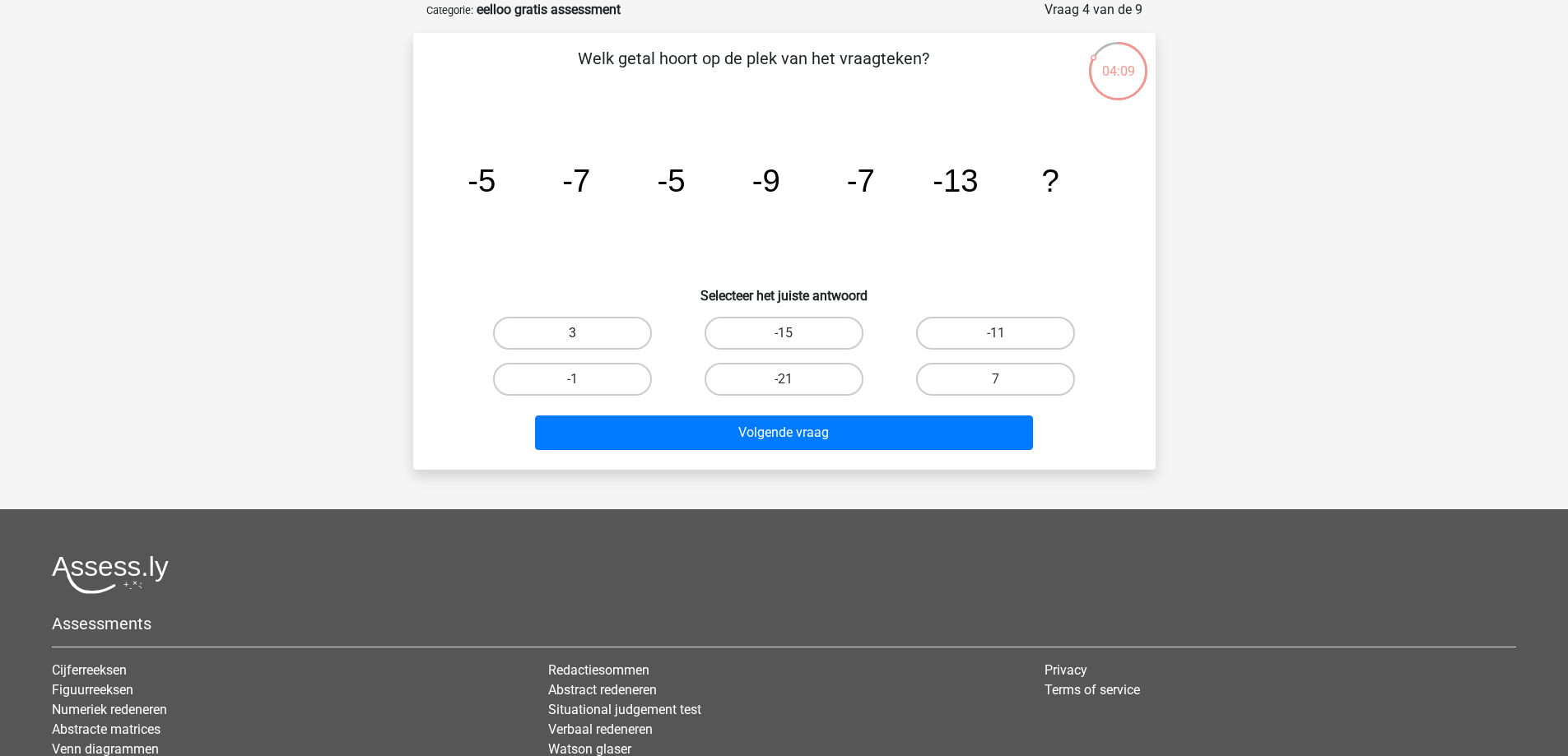
click at [606, 329] on label "3" at bounding box center [572, 334] width 159 height 33
click at [583, 334] on input "3" at bounding box center [577, 338] width 11 height 11
radio input "true"
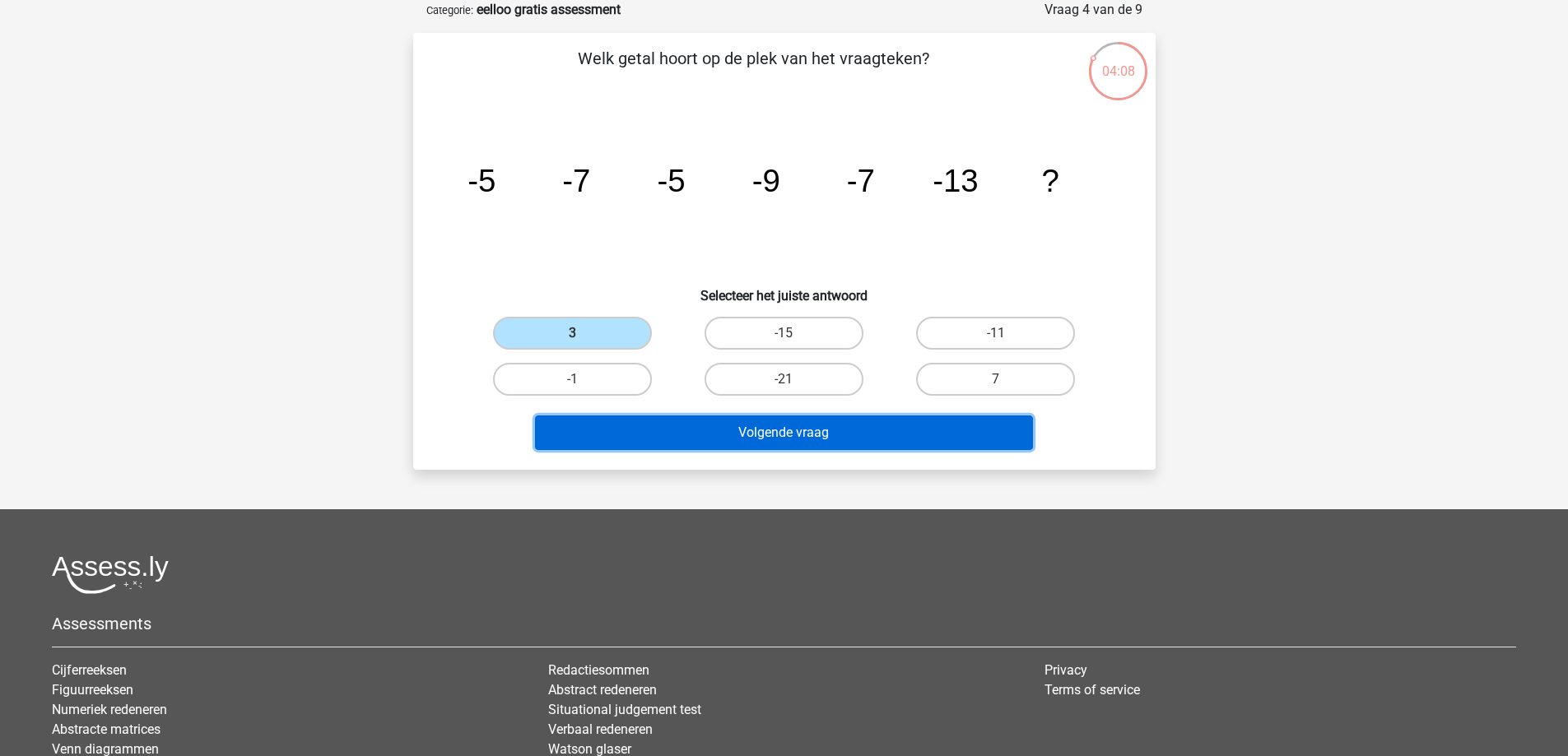
click at [804, 441] on button "Volgende vraag" at bounding box center [784, 433] width 498 height 35
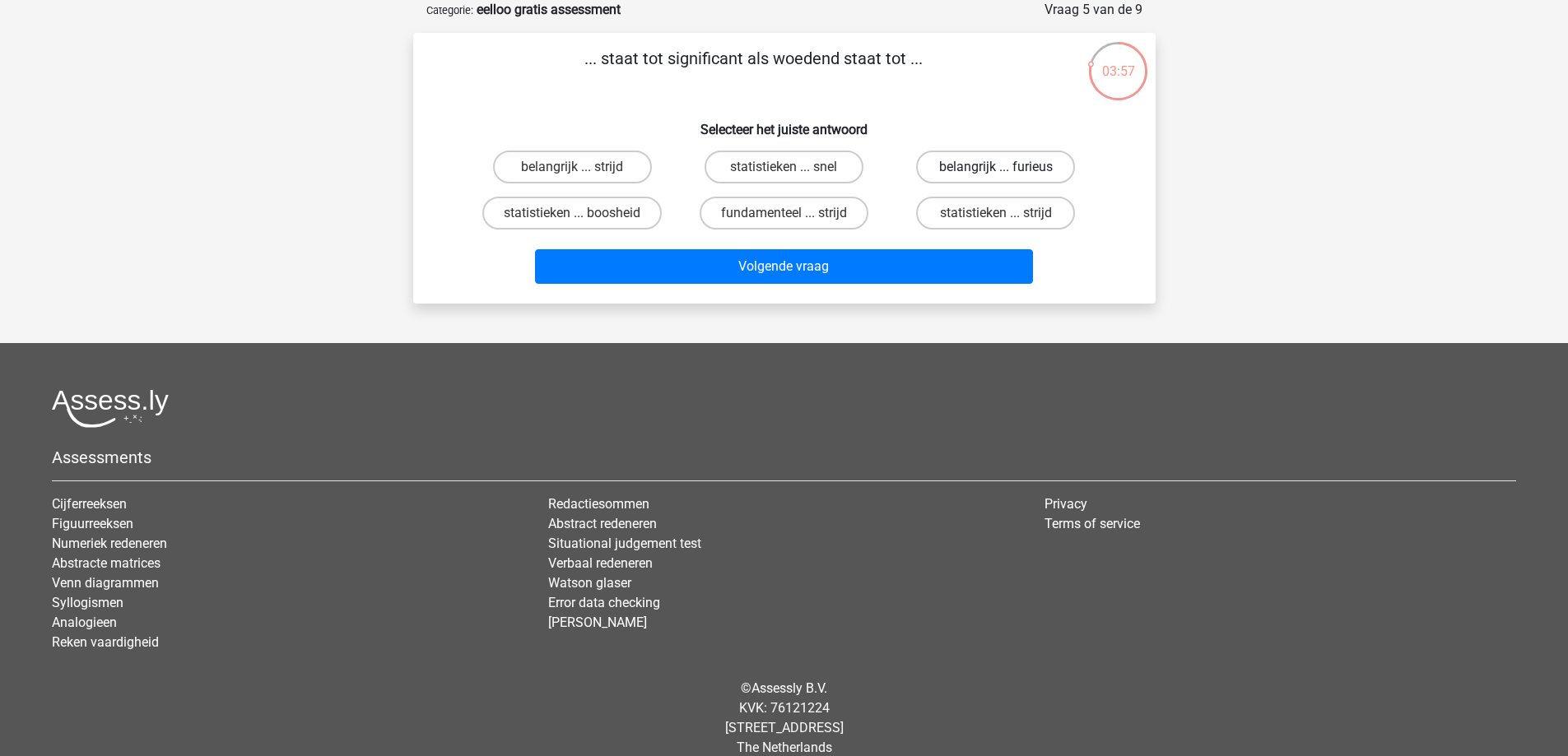
click at [943, 172] on label "belangrijk ... furieus" at bounding box center [995, 167] width 159 height 33
click at [996, 172] on input "belangrijk ... furieus" at bounding box center [1001, 172] width 11 height 11
radio input "true"
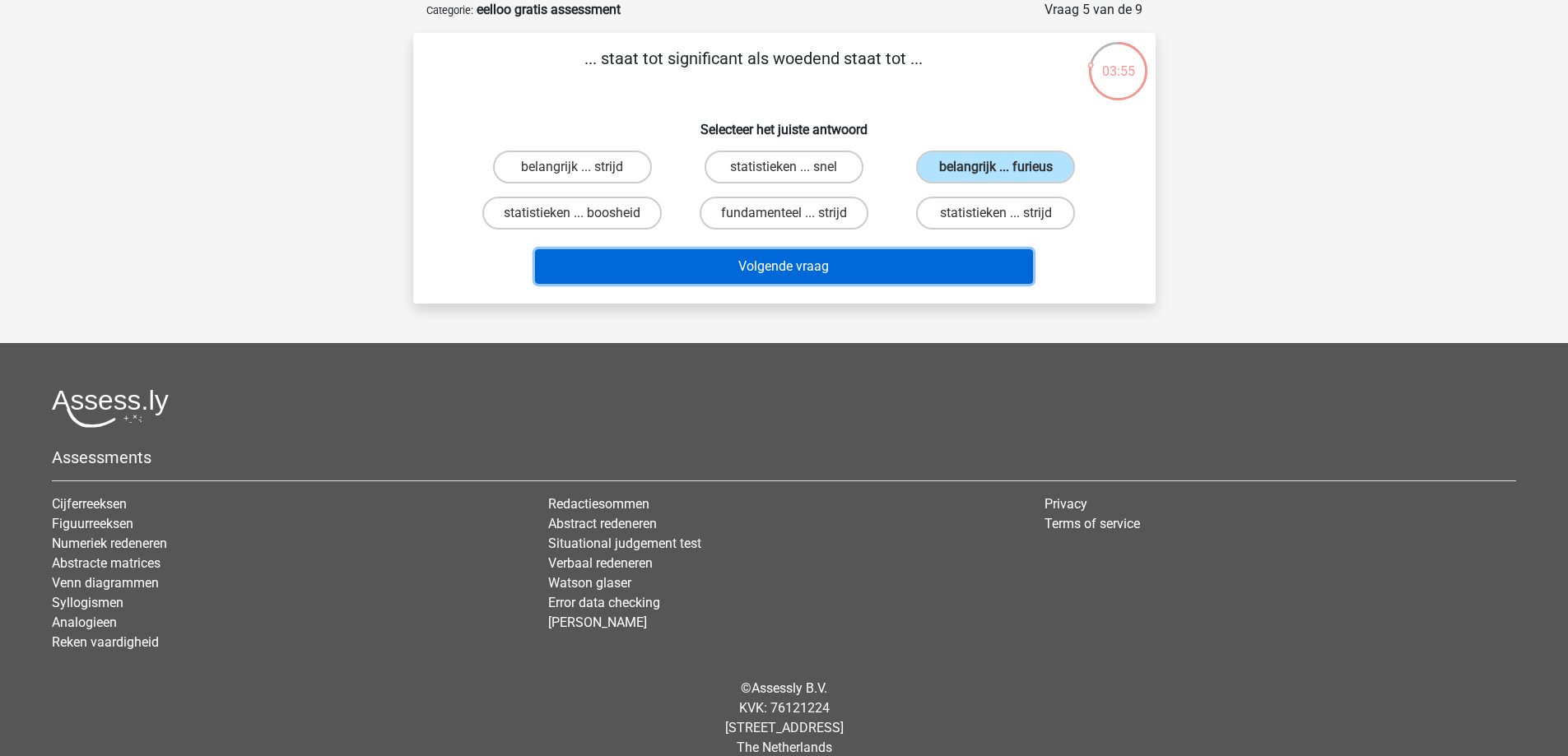
click at [828, 269] on button "Volgende vraag" at bounding box center [784, 267] width 498 height 35
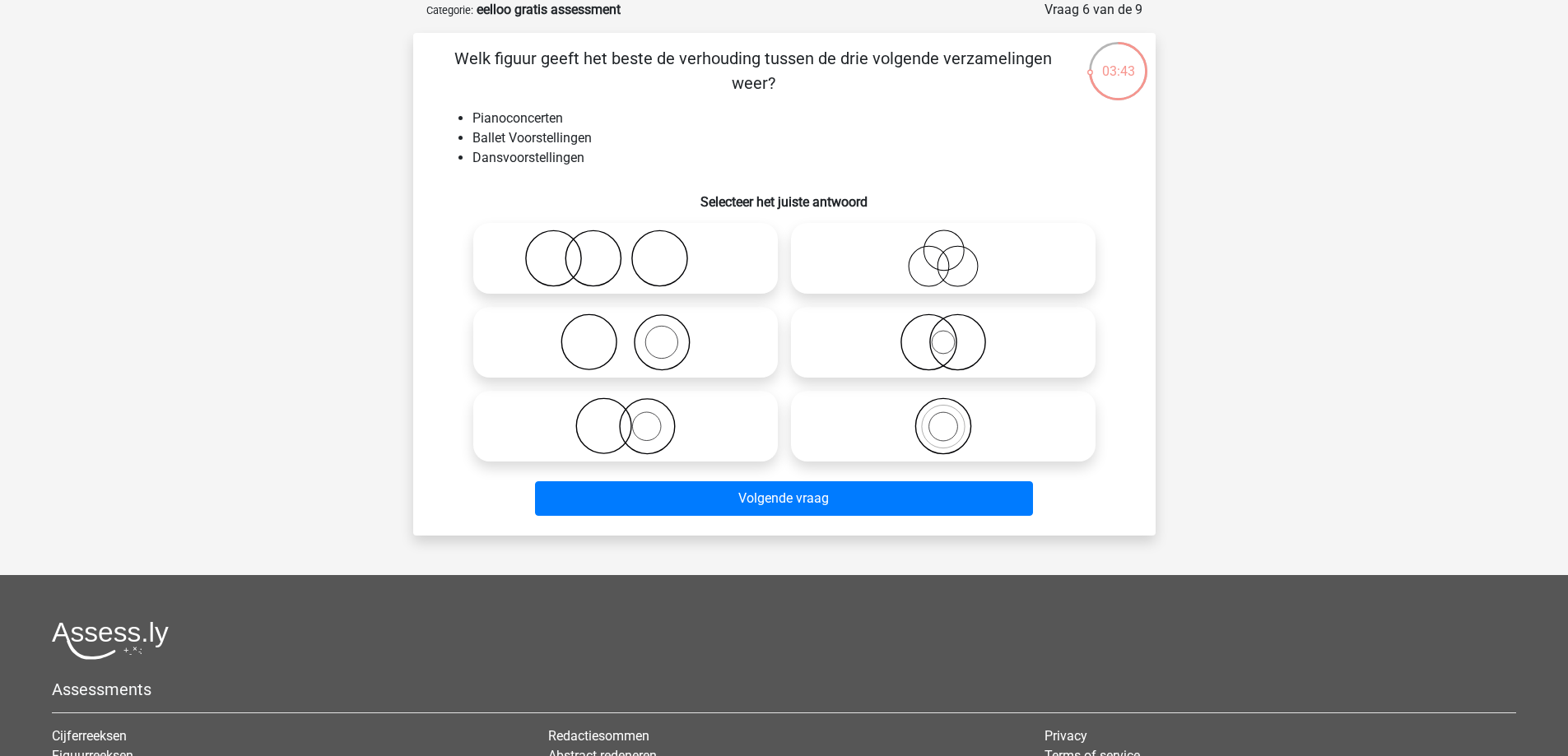
click at [639, 344] on icon at bounding box center [625, 343] width 292 height 58
click at [636, 334] on input "radio" at bounding box center [630, 329] width 11 height 11
radio input "true"
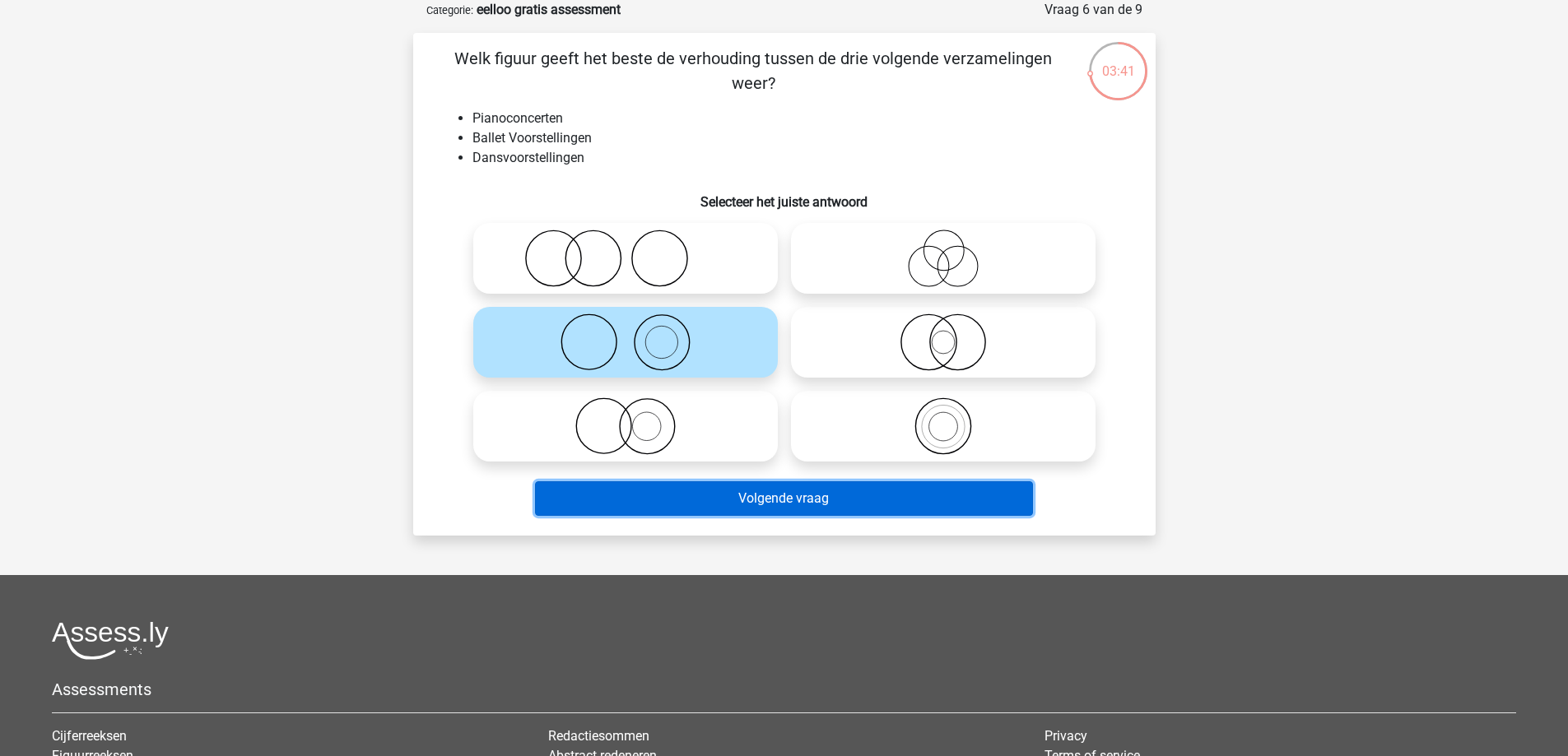
click at [805, 502] on button "Volgende vraag" at bounding box center [784, 498] width 498 height 35
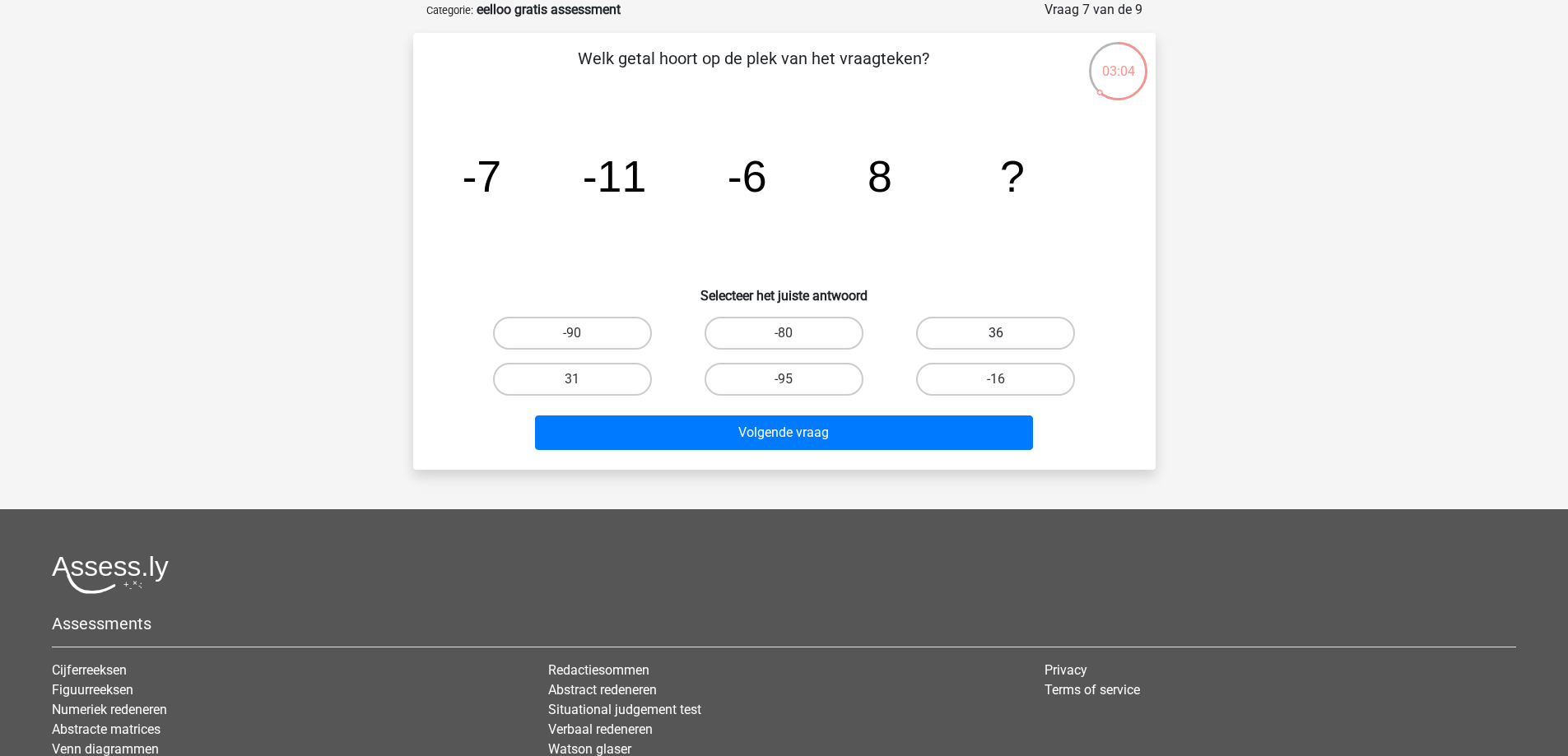
click at [936, 330] on label "36" at bounding box center [995, 334] width 159 height 33
click at [996, 334] on input "36" at bounding box center [1001, 338] width 11 height 11
radio input "true"
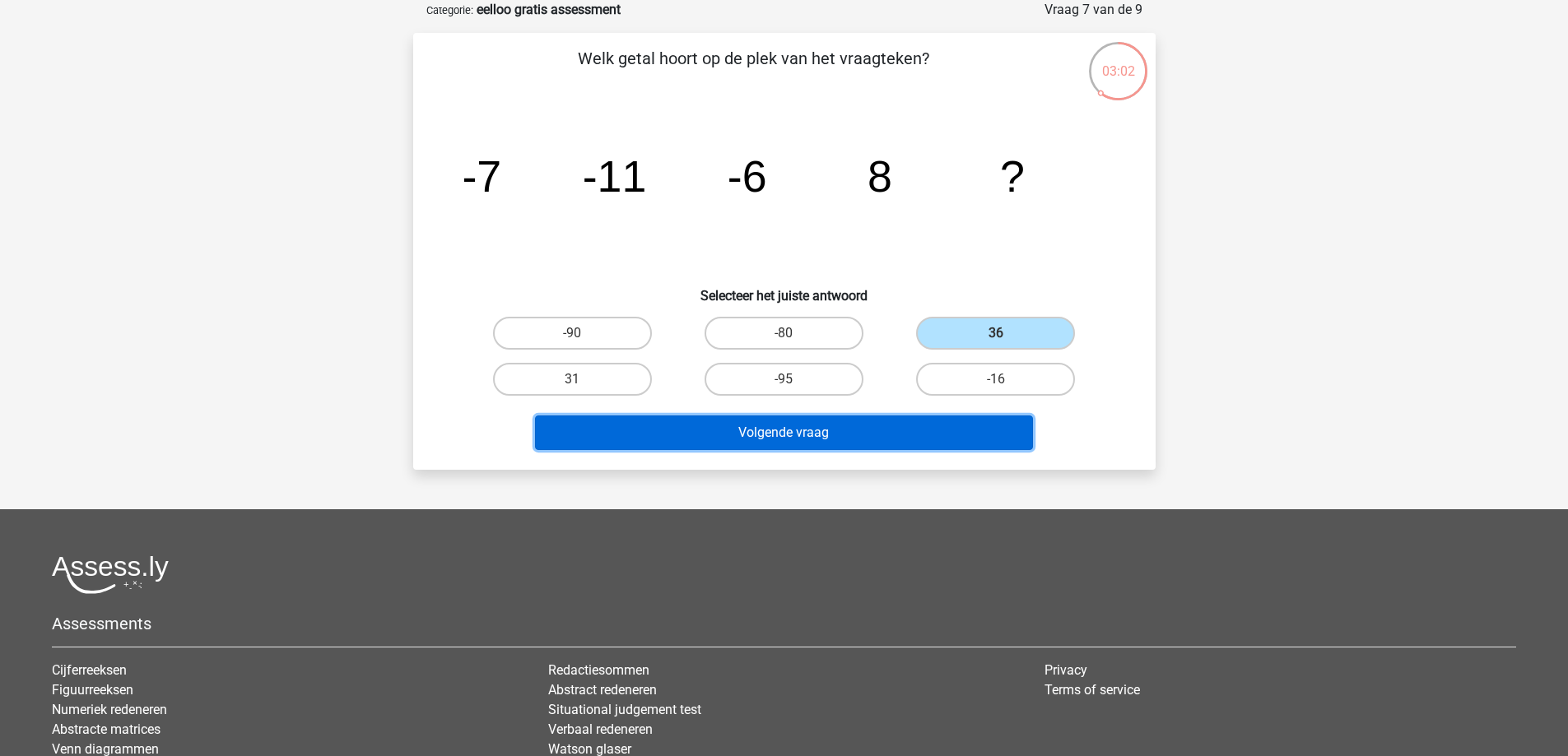
click at [789, 447] on button "Volgende vraag" at bounding box center [784, 433] width 498 height 35
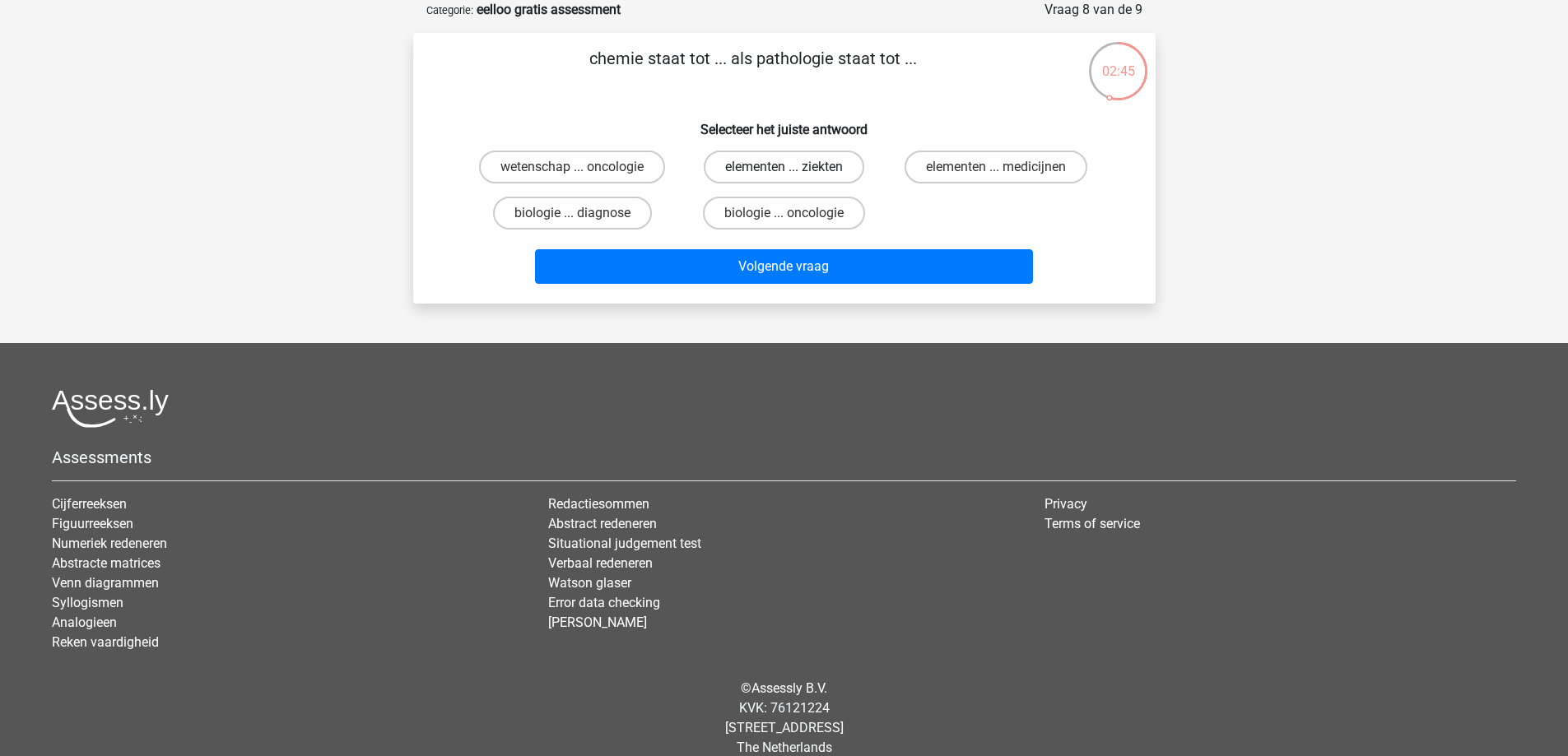
click at [772, 170] on label "elementen ... ziekten" at bounding box center [784, 167] width 161 height 33
click at [784, 170] on input "elementen ... ziekten" at bounding box center [789, 172] width 11 height 11
radio input "true"
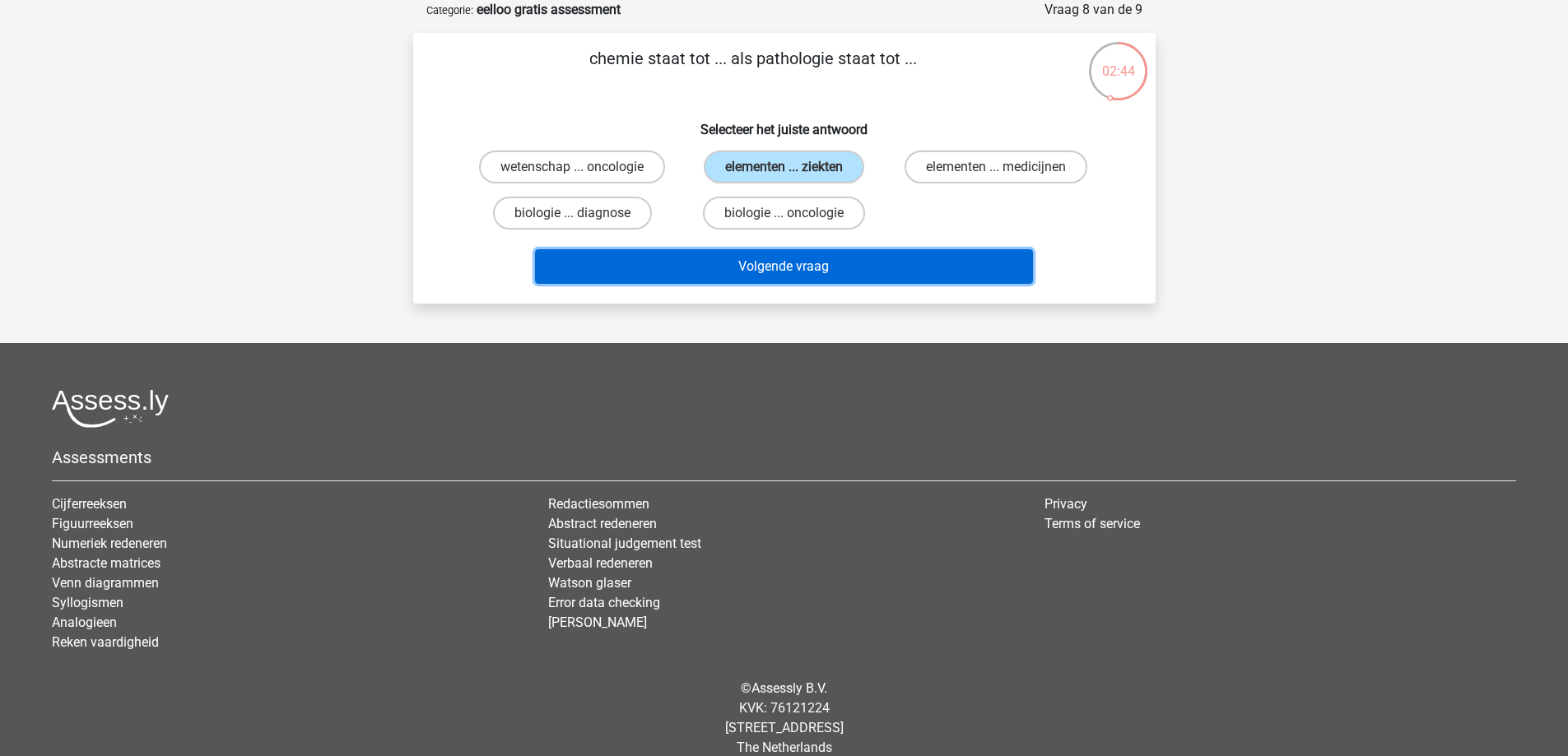
click at [763, 268] on button "Volgende vraag" at bounding box center [784, 267] width 498 height 35
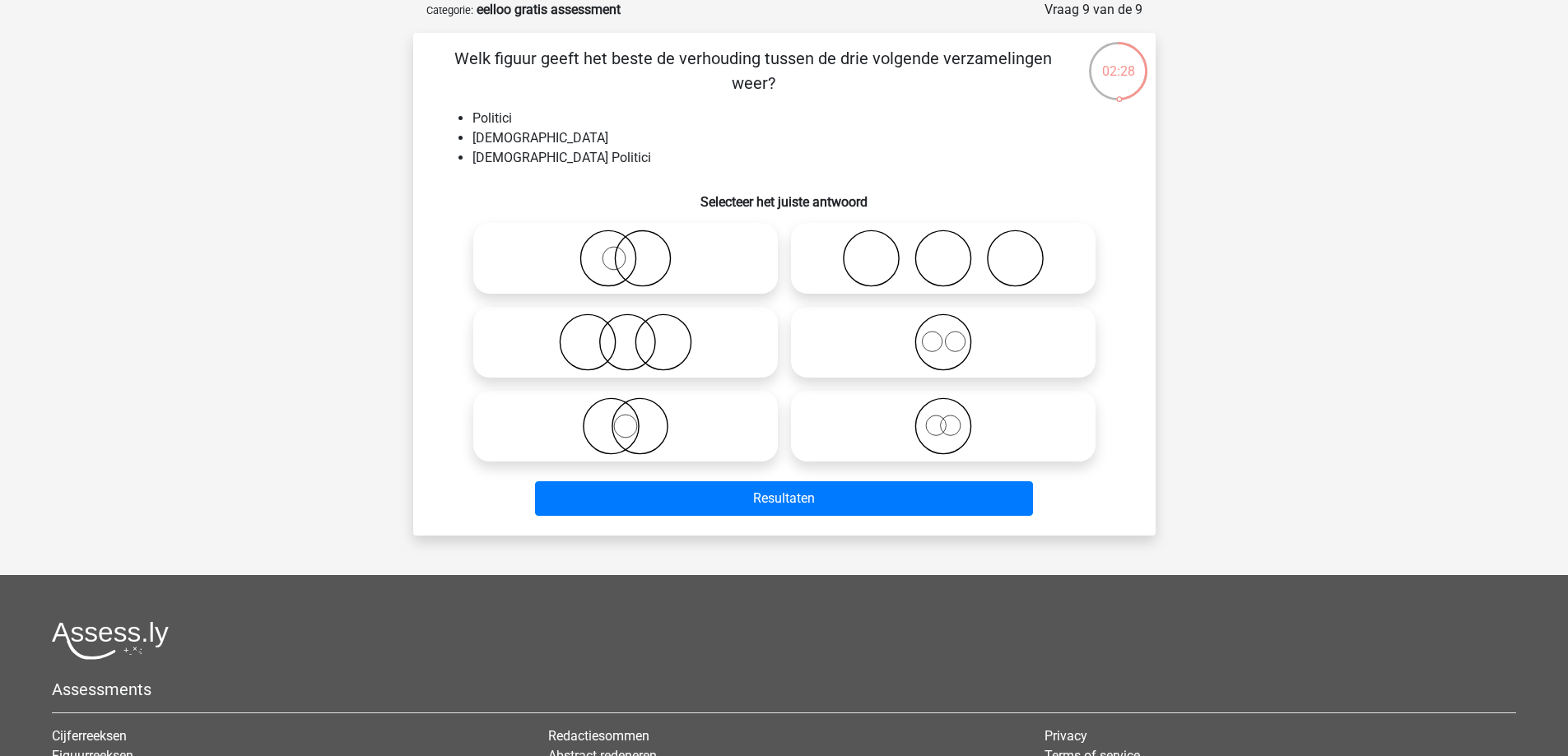
click at [626, 264] on icon at bounding box center [625, 259] width 292 height 58
click at [626, 250] on input "radio" at bounding box center [630, 245] width 11 height 11
radio input "true"
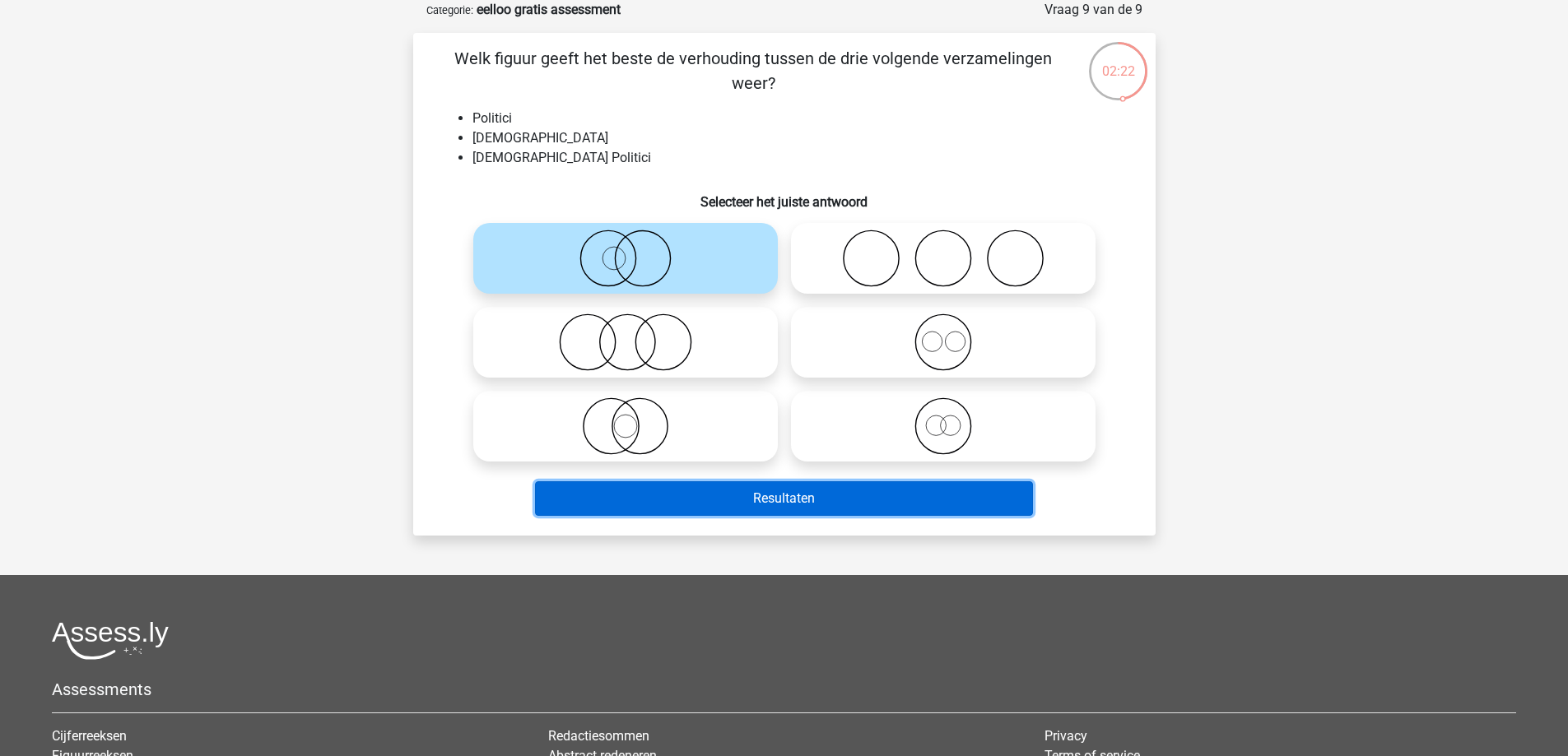
click at [751, 506] on button "Resultaten" at bounding box center [784, 498] width 498 height 35
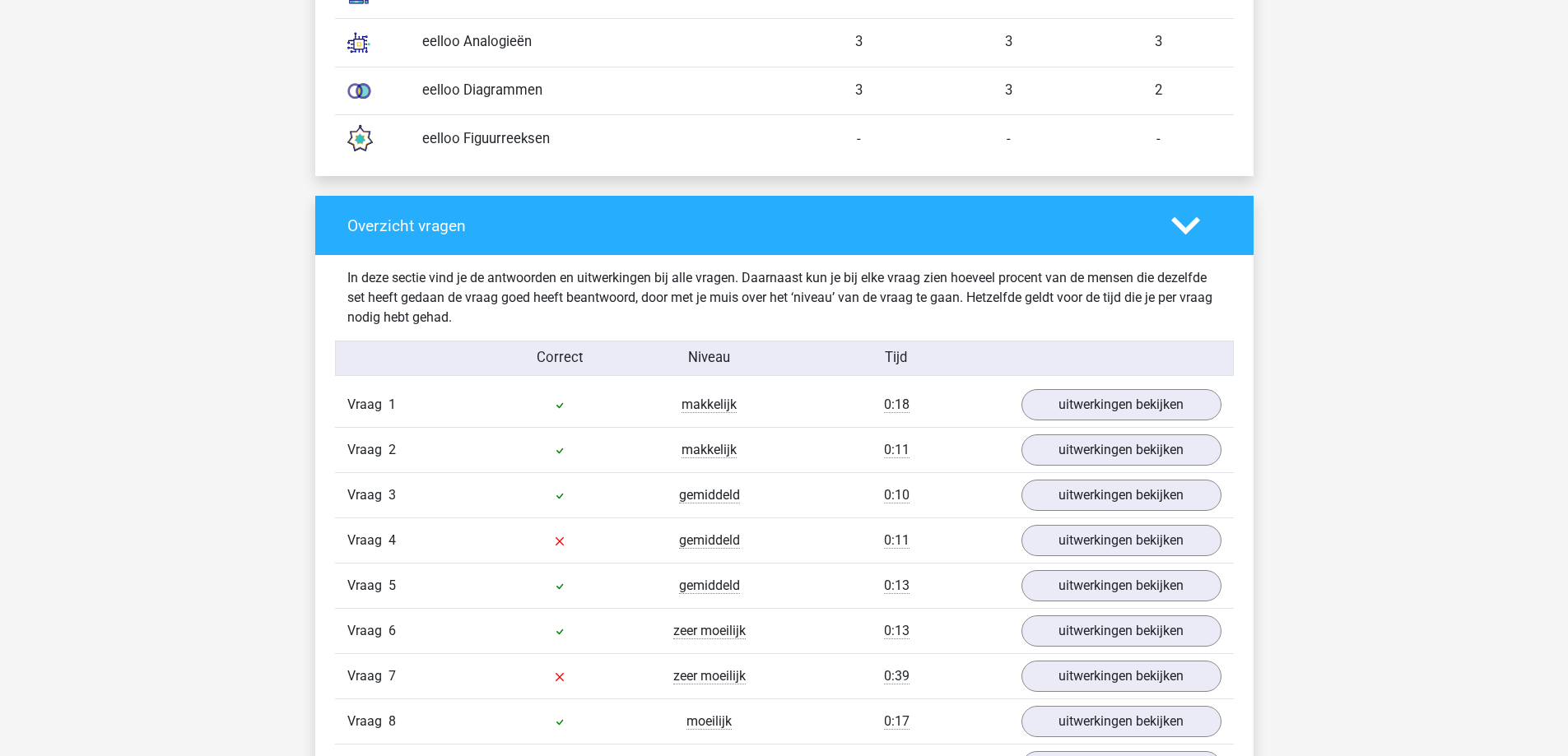
scroll to position [1563, 0]
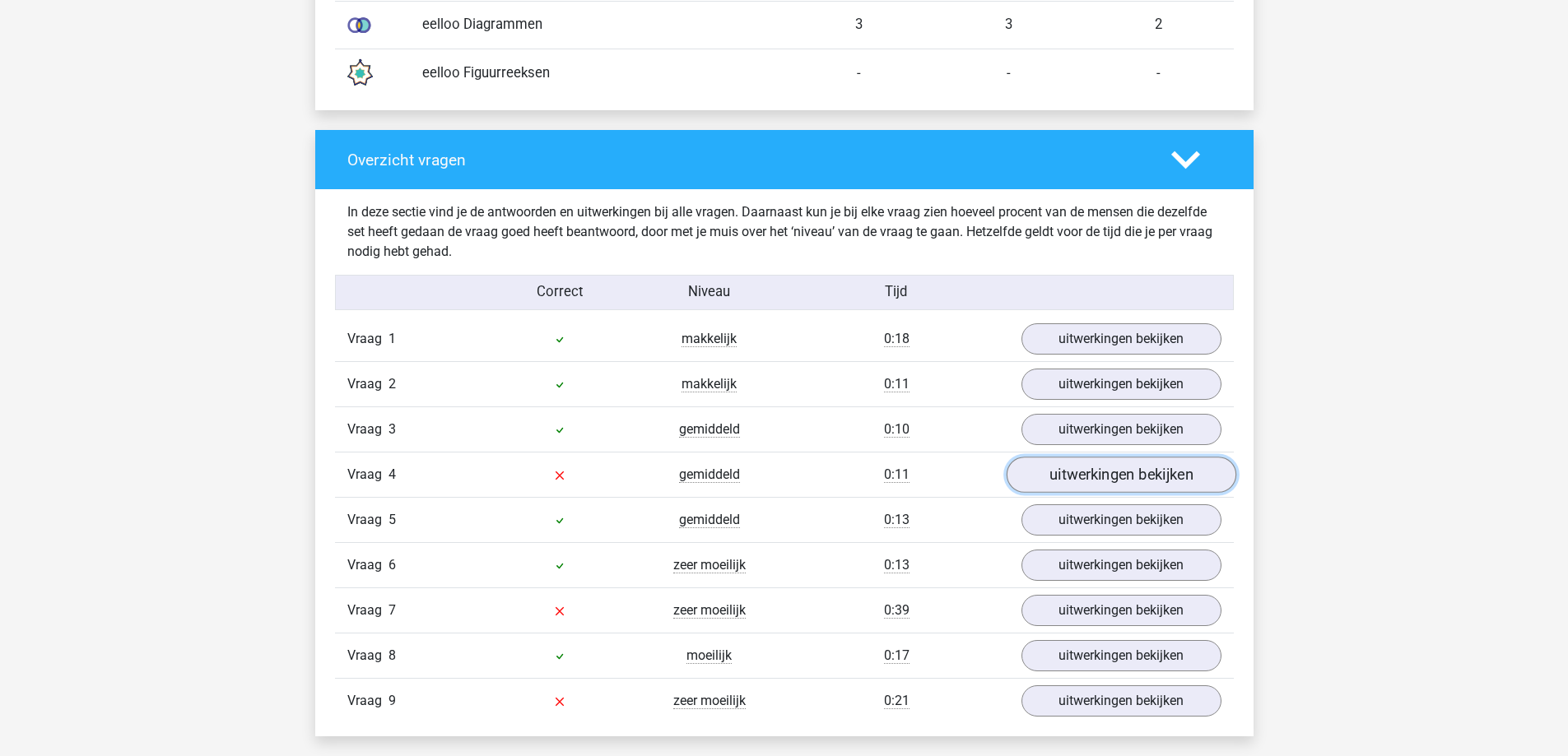
click at [1061, 478] on link "uitwerkingen bekijken" at bounding box center [1121, 474] width 230 height 36
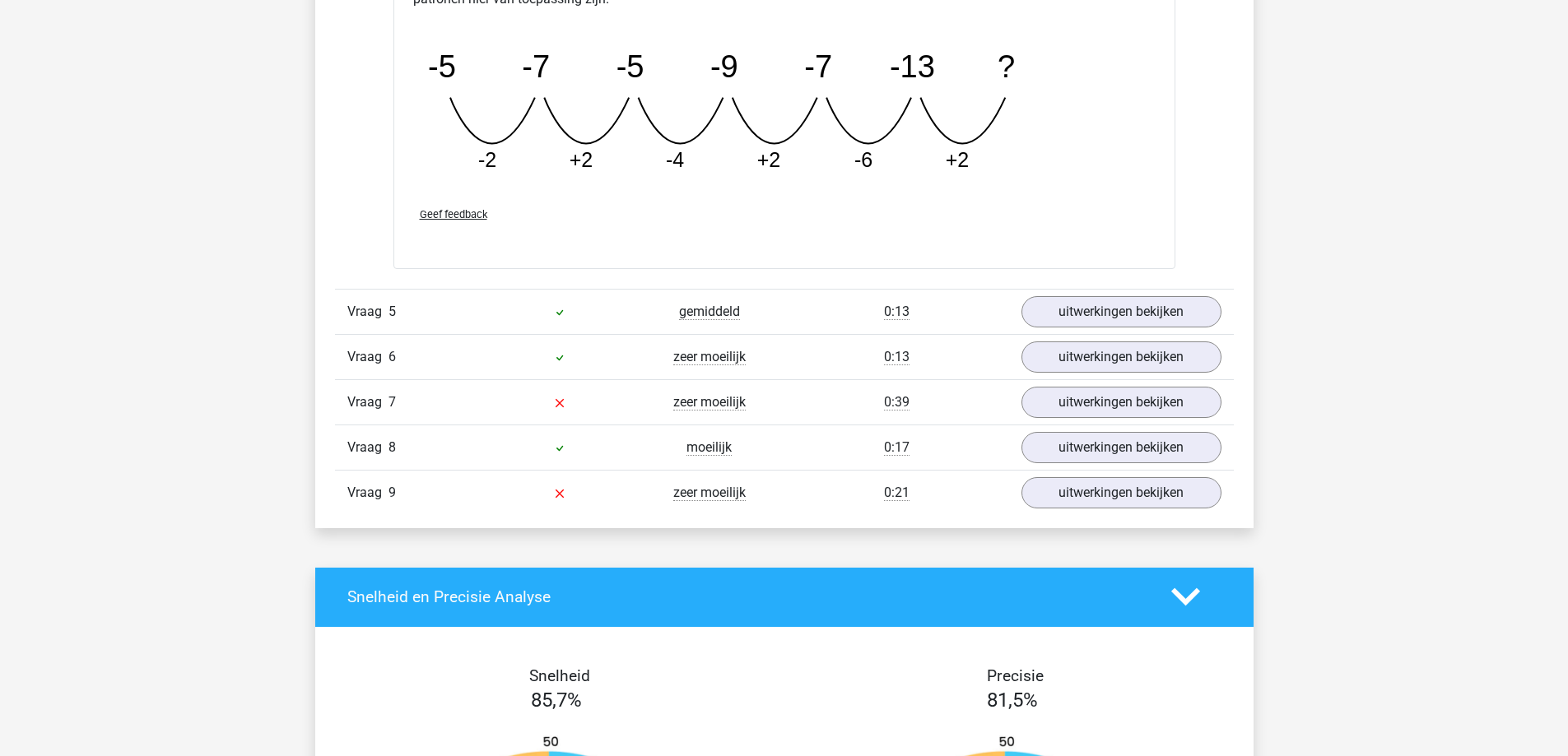
scroll to position [2550, 0]
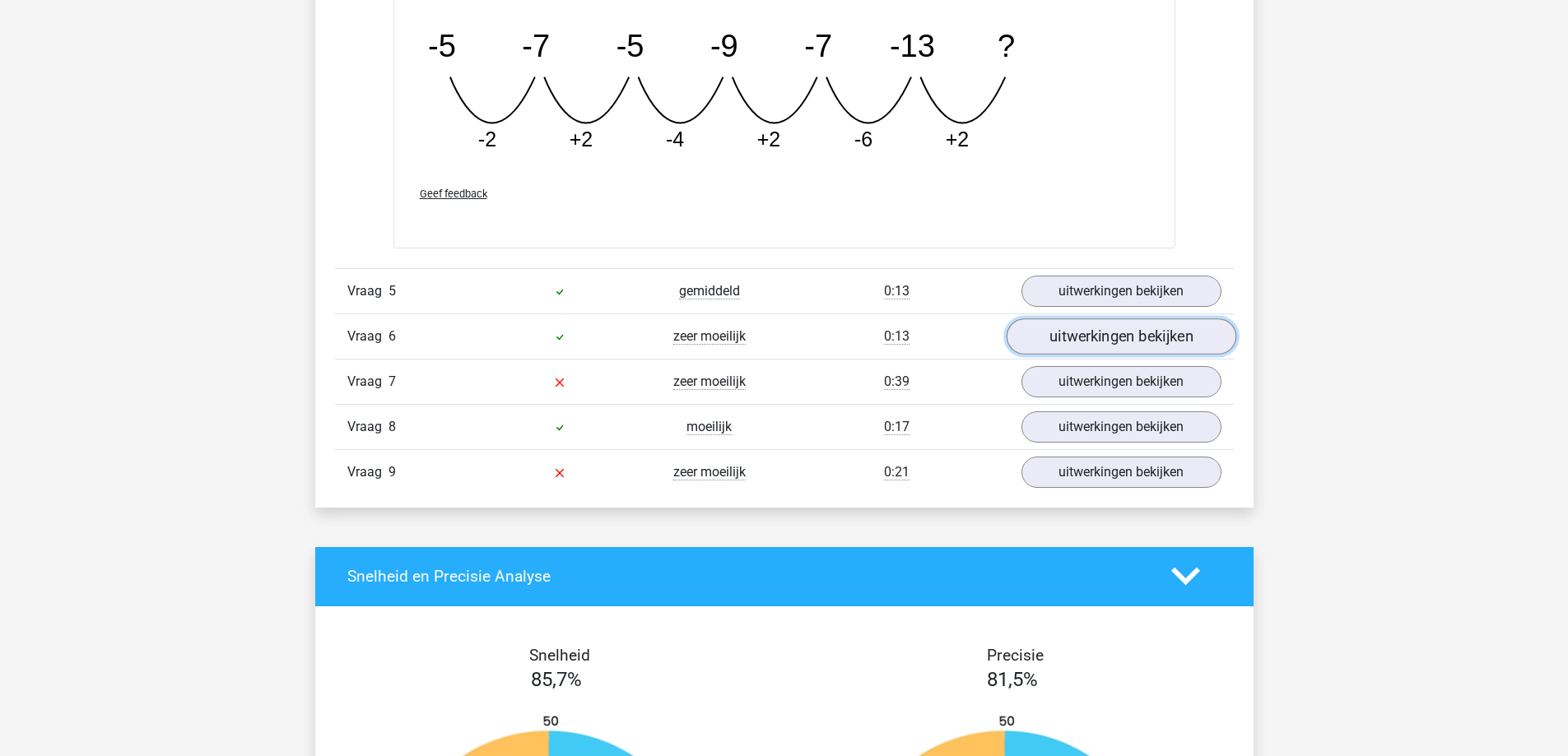
click at [1074, 340] on link "uitwerkingen bekijken" at bounding box center [1121, 337] width 230 height 36
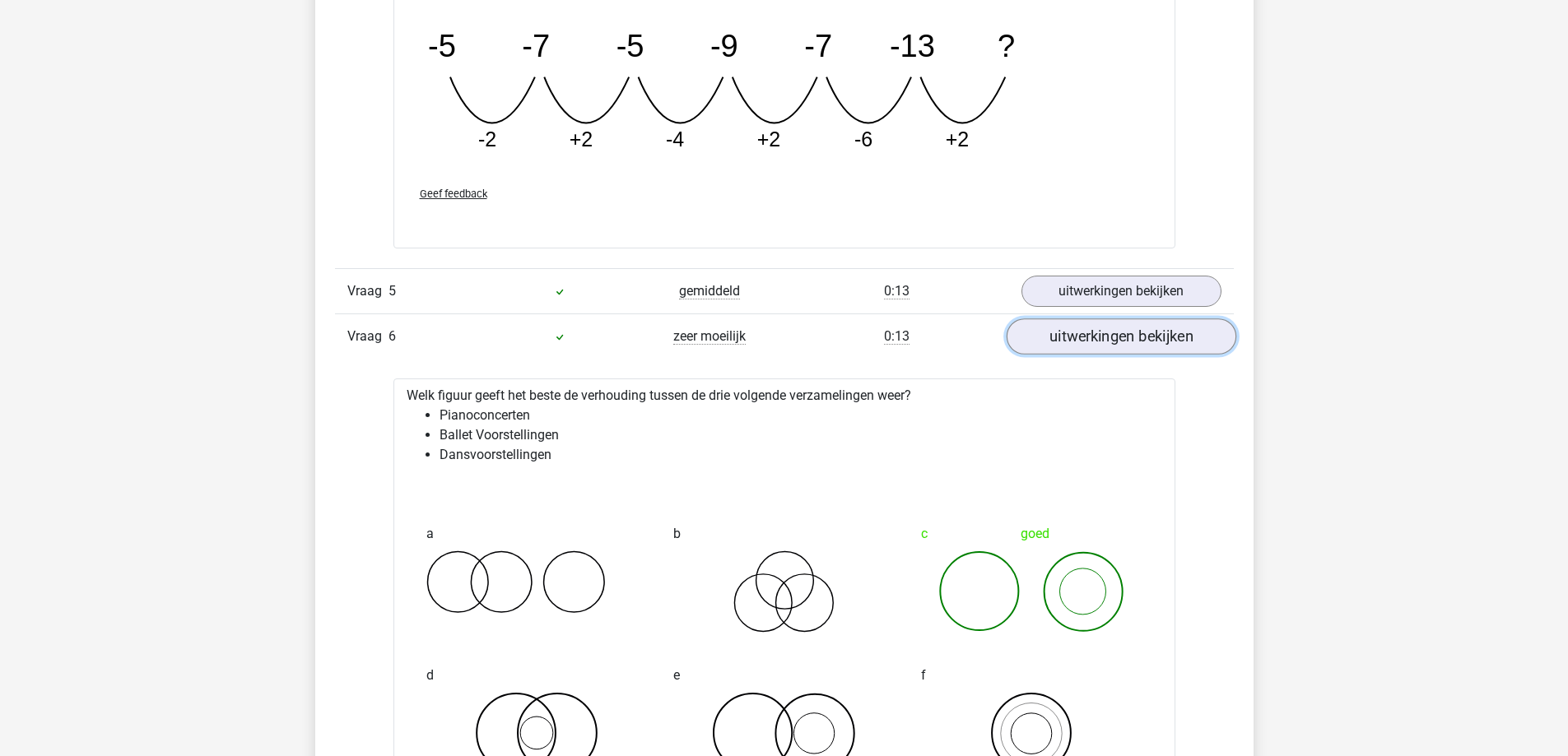
click at [1074, 340] on link "uitwerkingen bekijken" at bounding box center [1121, 337] width 230 height 36
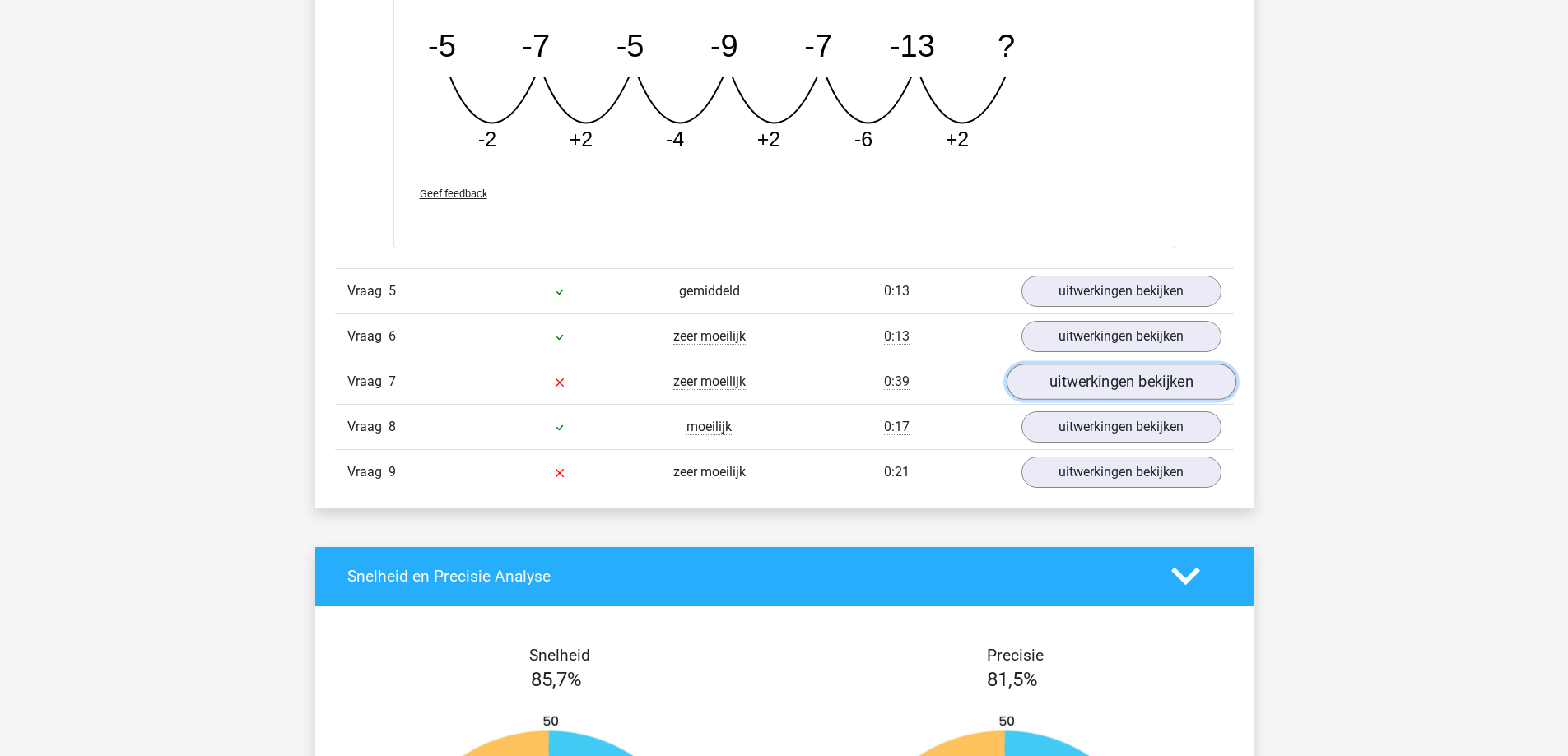
click at [1060, 382] on link "uitwerkingen bekijken" at bounding box center [1121, 382] width 230 height 36
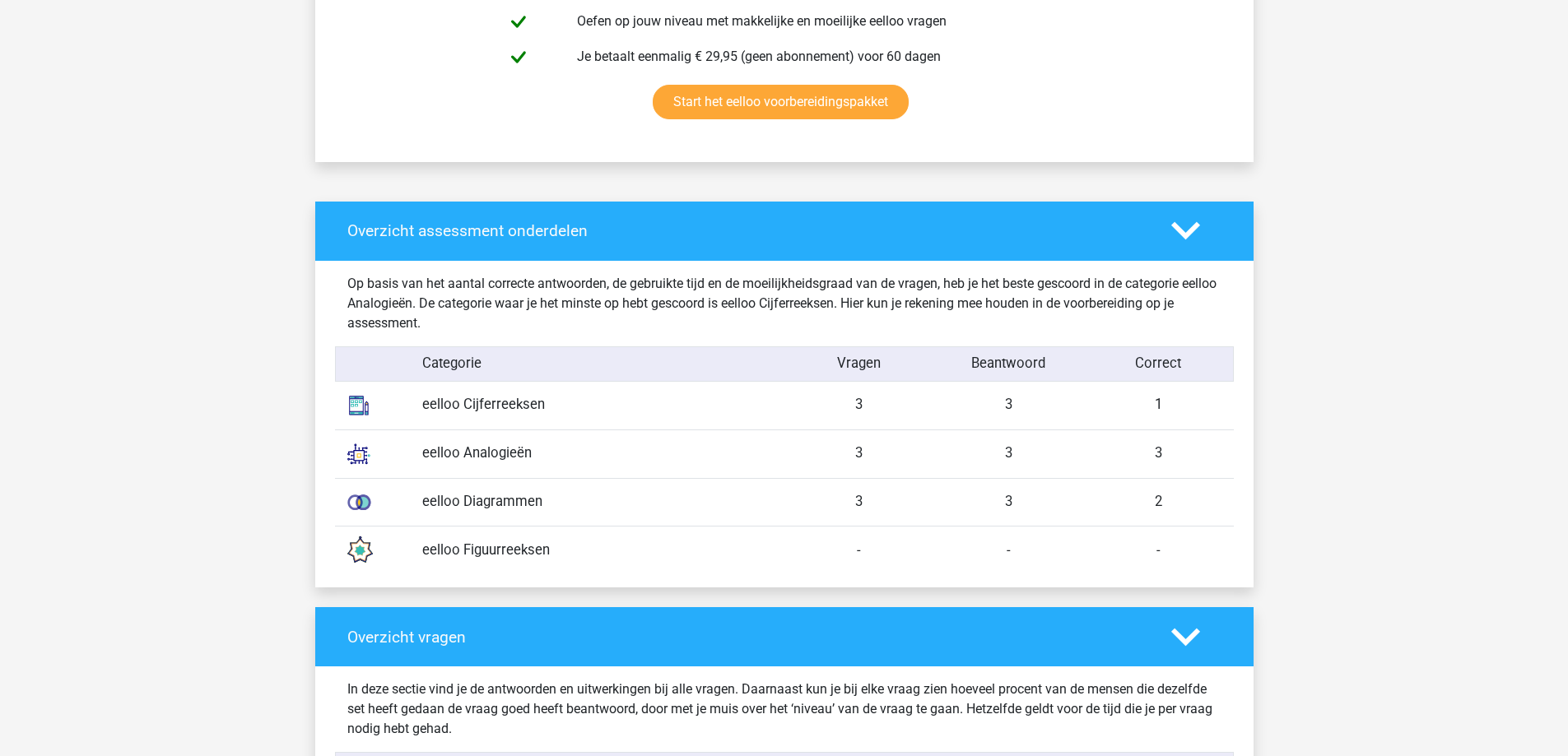
scroll to position [905, 0]
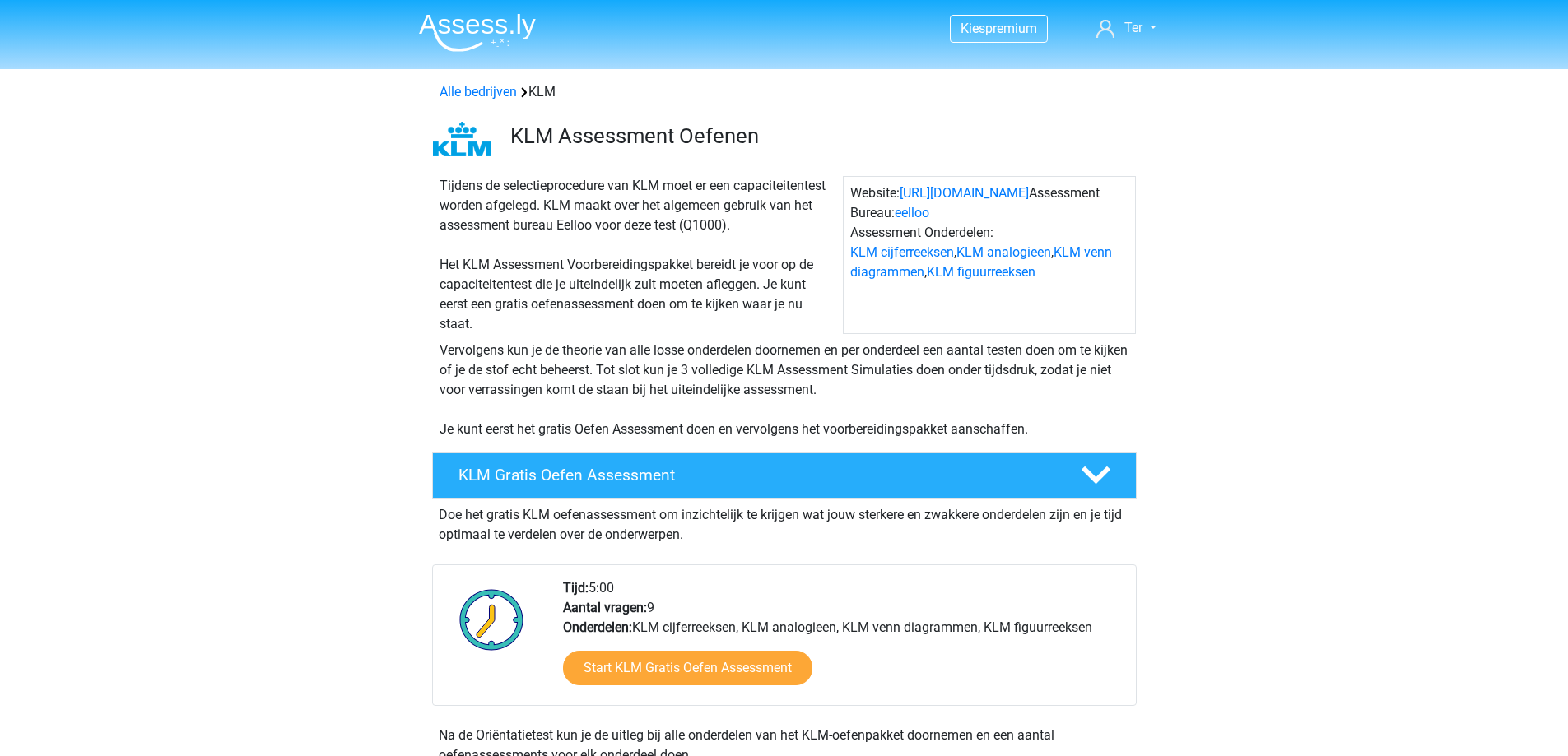
scroll to position [247, 0]
